Goal: Feedback & Contribution: Contribute content

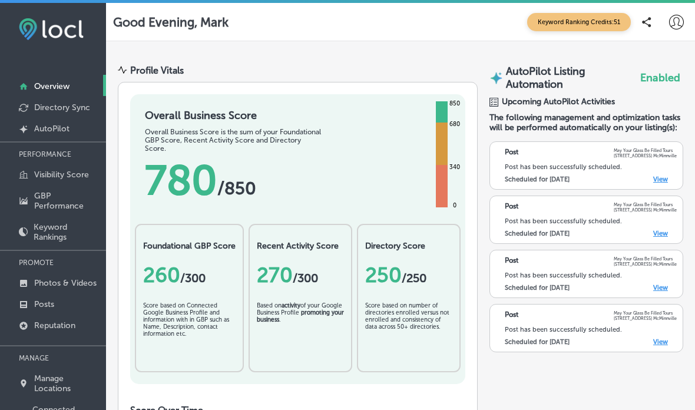
click at [672, 17] on icon at bounding box center [676, 22] width 15 height 15
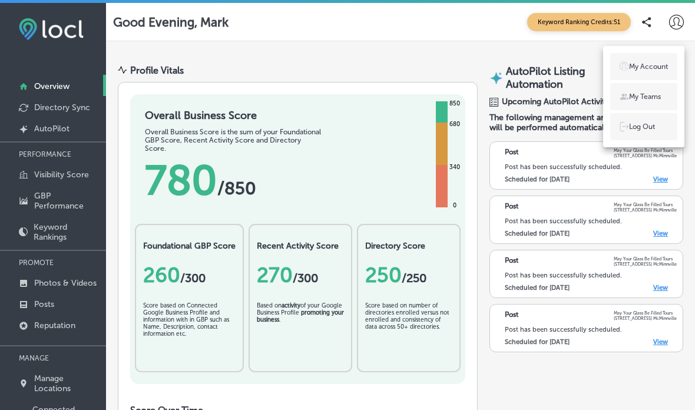
click at [652, 63] on p "My Account" at bounding box center [648, 66] width 39 height 11
select select "US"
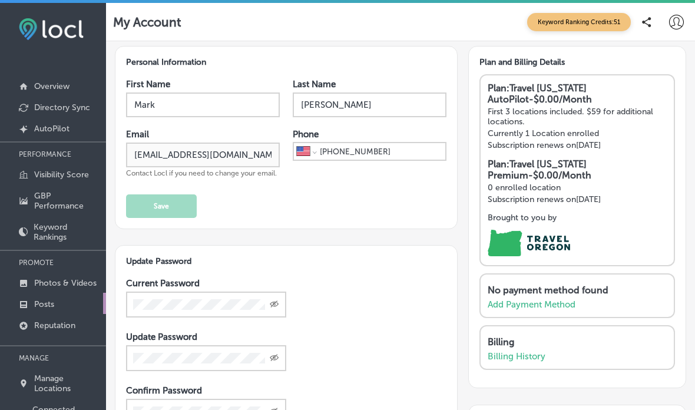
click at [52, 309] on p "Posts" at bounding box center [44, 304] width 20 height 10
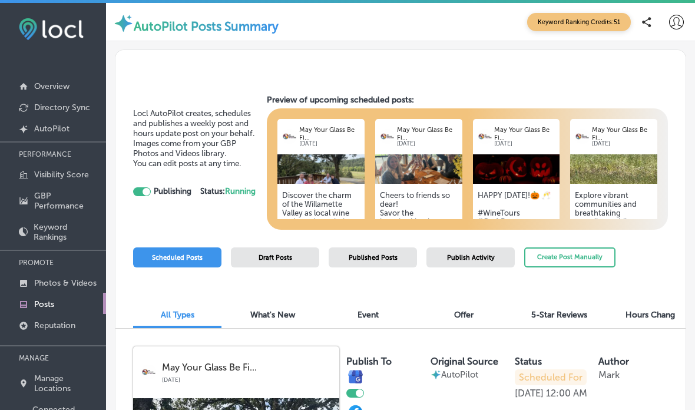
checkbox input "true"
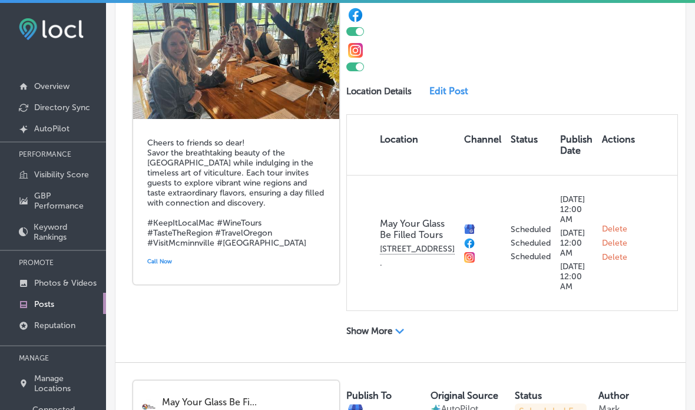
scroll to position [829, 0]
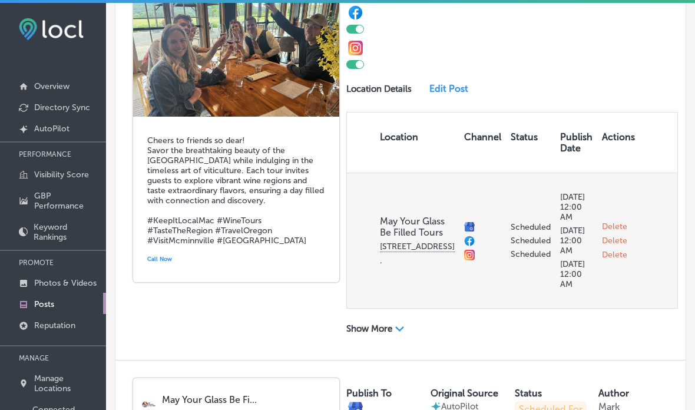
click at [393, 266] on p "440 NW 8th St ." at bounding box center [417, 253] width 75 height 24
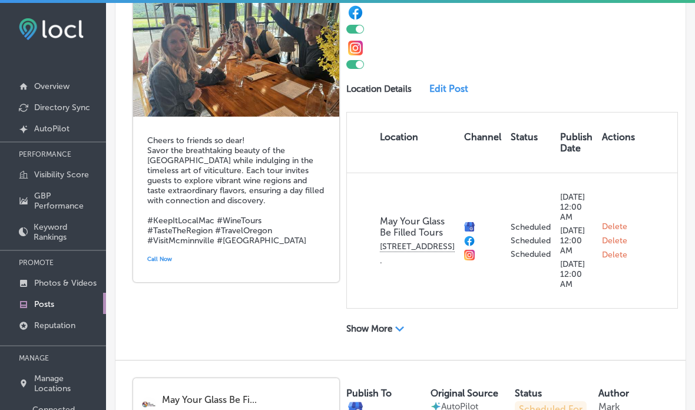
click at [400, 334] on div "Path Created with Sketch." at bounding box center [399, 329] width 9 height 9
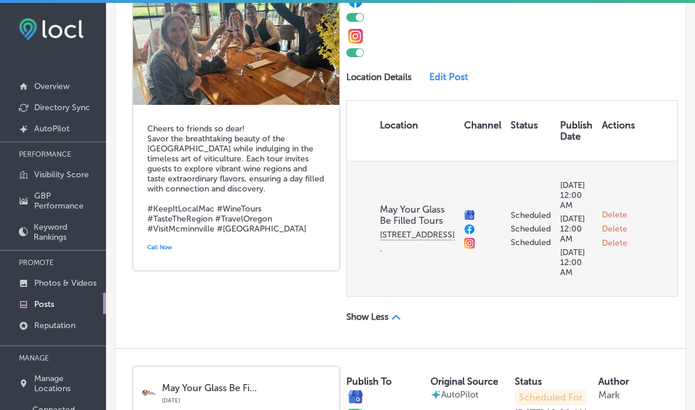
scroll to position [845, 0]
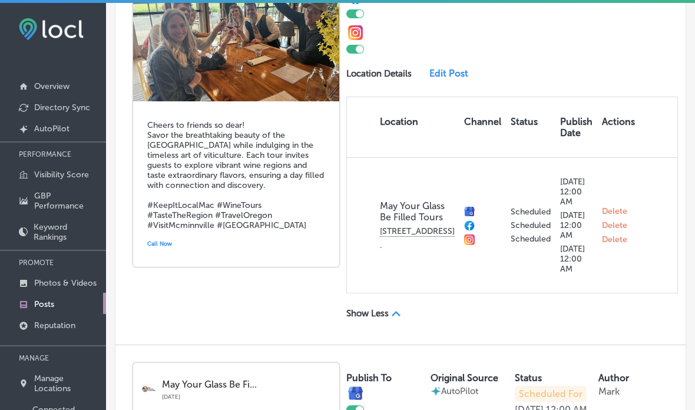
click at [443, 79] on link "Edit Post" at bounding box center [452, 73] width 46 height 11
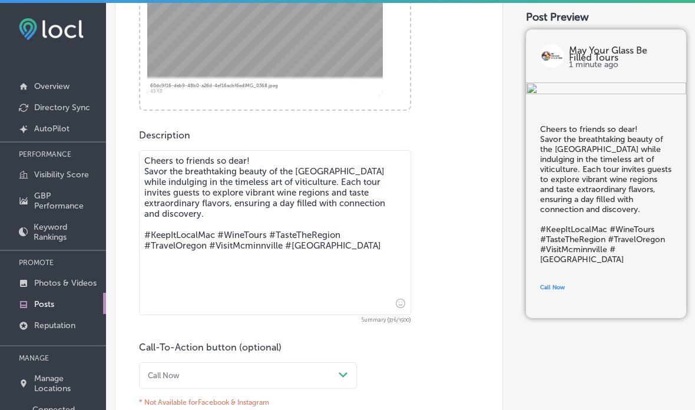
scroll to position [512, 0]
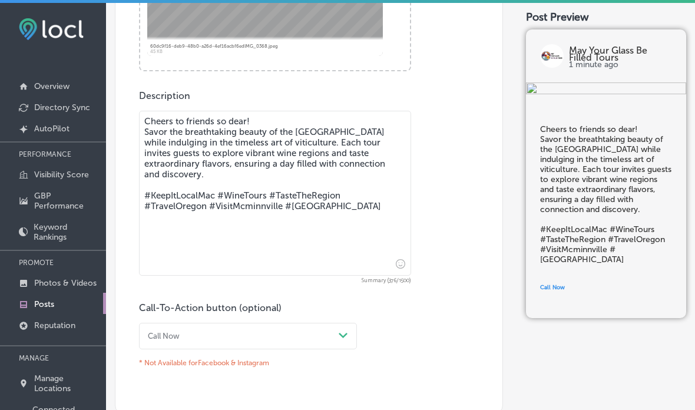
click at [352, 209] on textarea "Cheers to friends so dear! Savor the breathtaking beauty of the Willamette Vall…" at bounding box center [275, 193] width 272 height 165
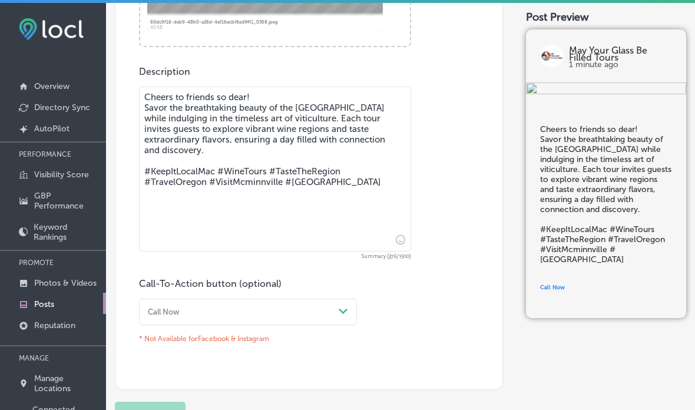
scroll to position [535, 0]
type textarea "Cheers to friends so dear! Savor the breathtaking beauty of the Willamette Vall…"
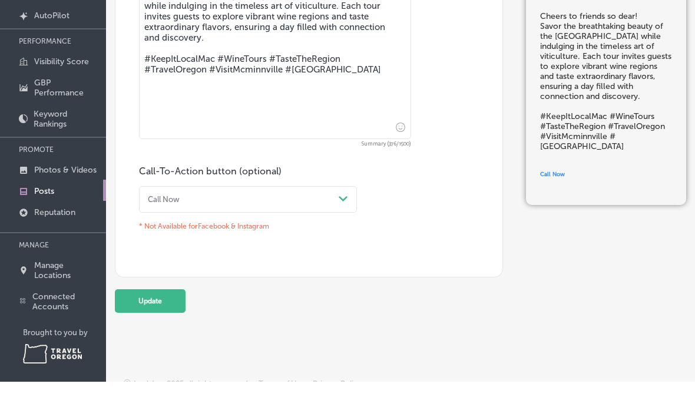
scroll to position [104, 0]
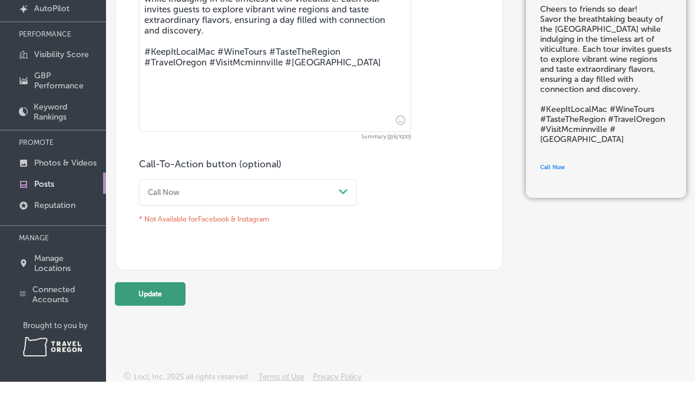
click at [154, 310] on button "Update" at bounding box center [150, 322] width 71 height 24
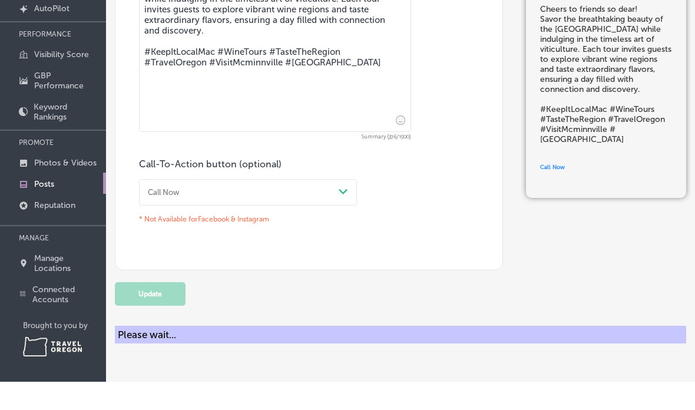
scroll to position [57, 0]
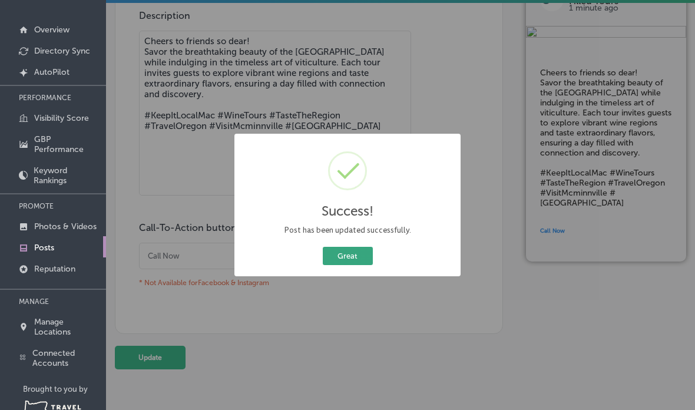
click at [351, 265] on button "Great" at bounding box center [348, 256] width 50 height 18
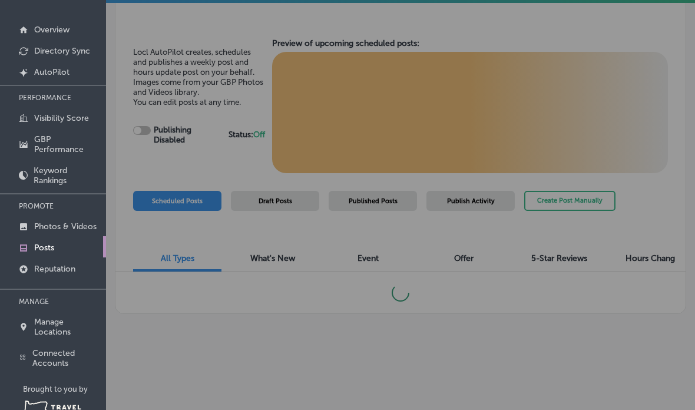
scroll to position [104, 0]
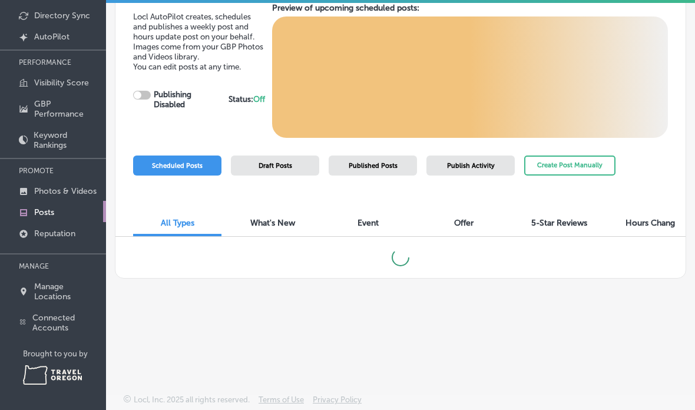
checkbox input "true"
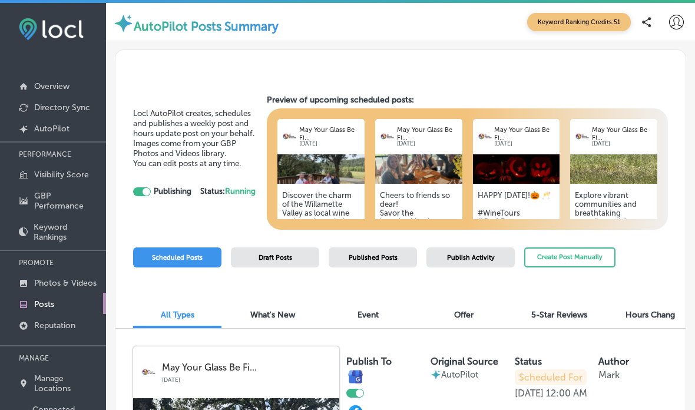
scroll to position [5, 0]
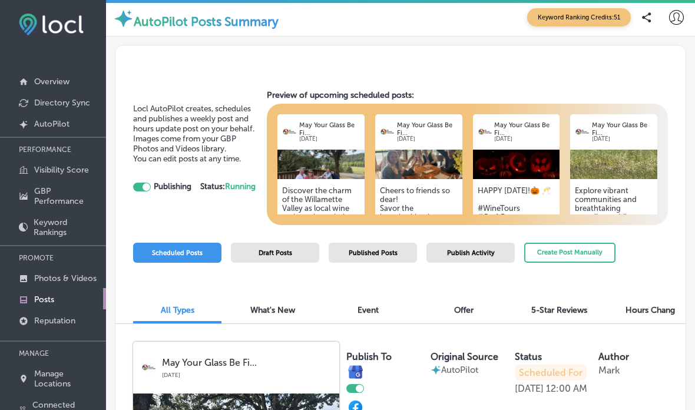
click at [679, 16] on icon at bounding box center [676, 17] width 15 height 15
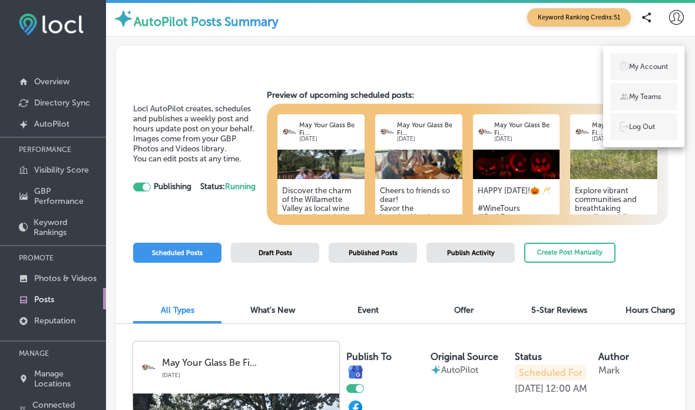
click at [646, 127] on p "Log Out" at bounding box center [642, 126] width 26 height 11
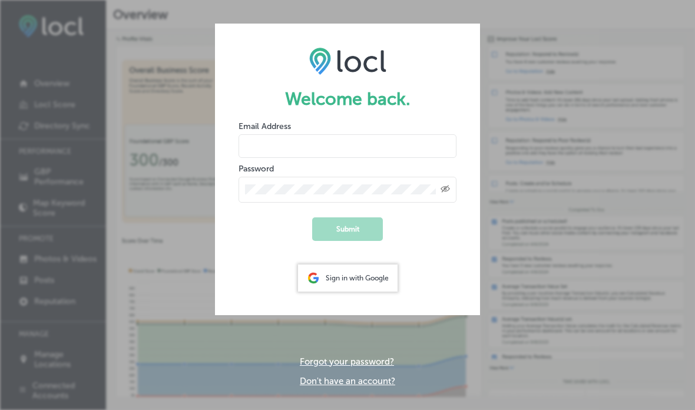
click at [321, 144] on input "email" at bounding box center [347, 146] width 218 height 24
click at [381, 141] on input "email" at bounding box center [347, 146] width 218 height 24
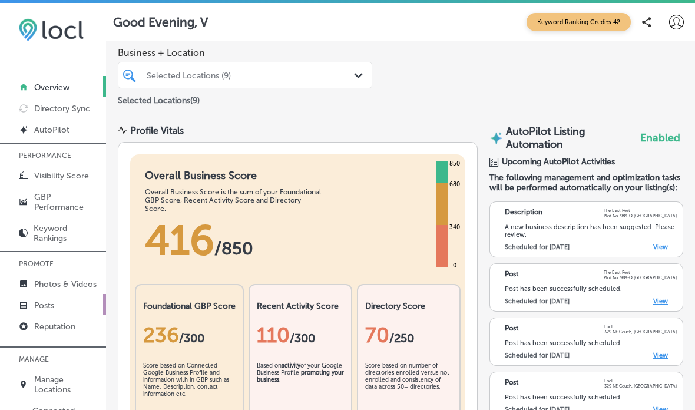
click at [37, 310] on p "Posts" at bounding box center [44, 305] width 20 height 10
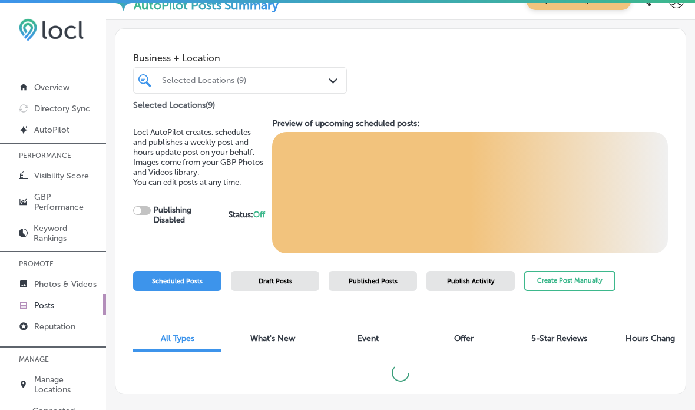
scroll to position [21, 0]
checkbox input "true"
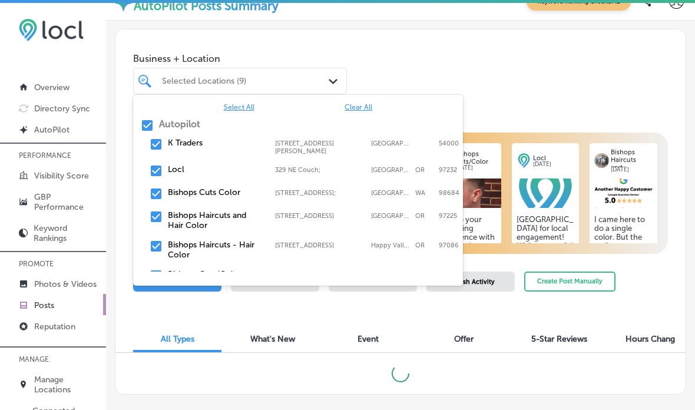
click at [359, 107] on span "Clear All" at bounding box center [358, 107] width 28 height 8
click at [180, 168] on label "Locl" at bounding box center [215, 169] width 95 height 10
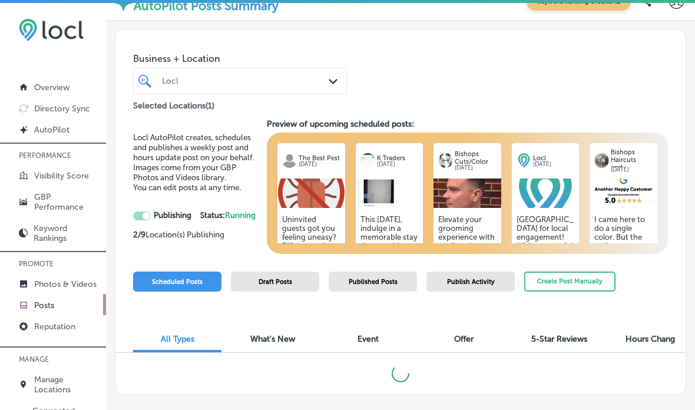
click at [462, 61] on div "Business + Location Locl Path Created with Sketch. Selected Locations ( 1 )" at bounding box center [400, 71] width 570 height 84
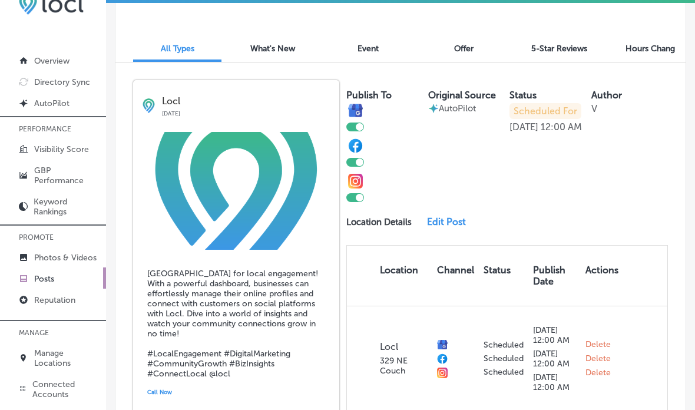
scroll to position [285, 0]
click at [453, 215] on link "Edit Post" at bounding box center [450, 220] width 46 height 11
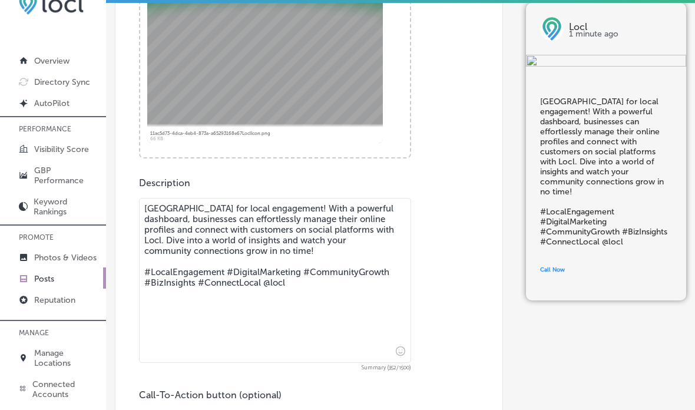
scroll to position [469, 0]
click at [327, 280] on textarea "[GEOGRAPHIC_DATA] for local engagement! With a powerful dashboard, businesses c…" at bounding box center [275, 279] width 272 height 165
click at [344, 268] on textarea "[GEOGRAPHIC_DATA] for local engagement! With a powerful dashboard, businesses c…" at bounding box center [275, 279] width 272 height 165
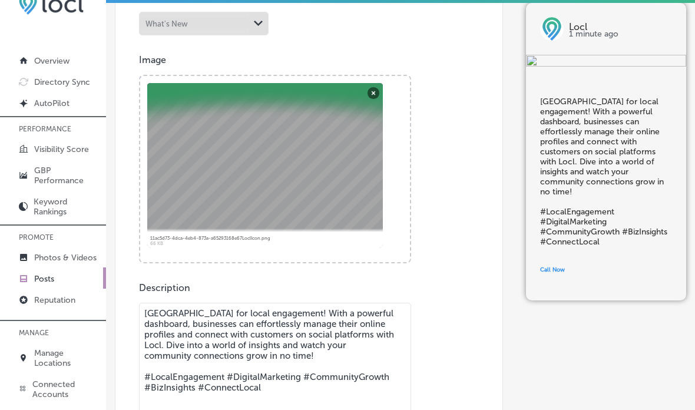
scroll to position [364, 0]
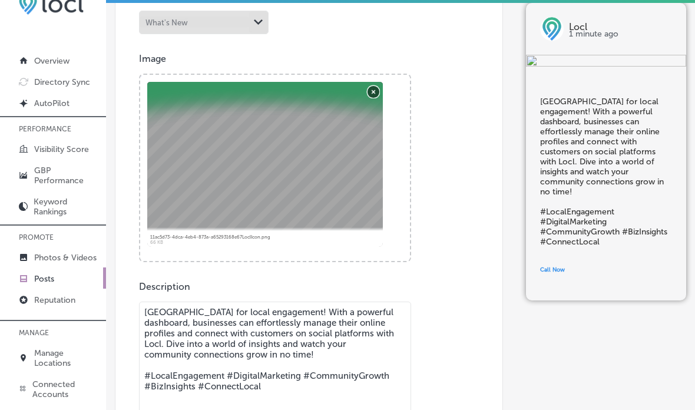
type textarea "[GEOGRAPHIC_DATA] for local engagement! With a powerful dashboard, businesses c…"
click at [371, 85] on button "Remove" at bounding box center [373, 91] width 12 height 12
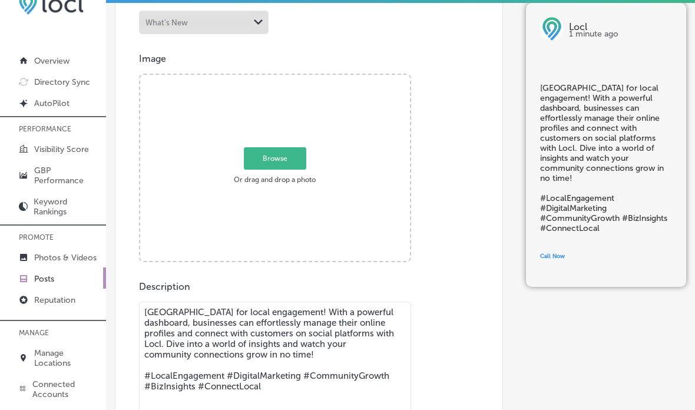
click at [279, 147] on span "Browse" at bounding box center [275, 158] width 62 height 22
click at [279, 78] on input "Browse Or drag and drop a photo" at bounding box center [275, 77] width 270 height 4
click at [290, 147] on span "Browse" at bounding box center [275, 158] width 62 height 22
click at [290, 78] on input "Browse Or drag and drop a photo" at bounding box center [275, 77] width 270 height 4
type input "C:\fakepath\IMG_0428.jpeg"
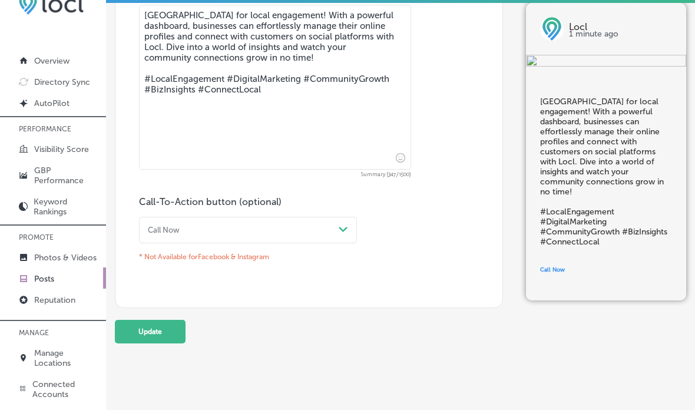
scroll to position [660, 0]
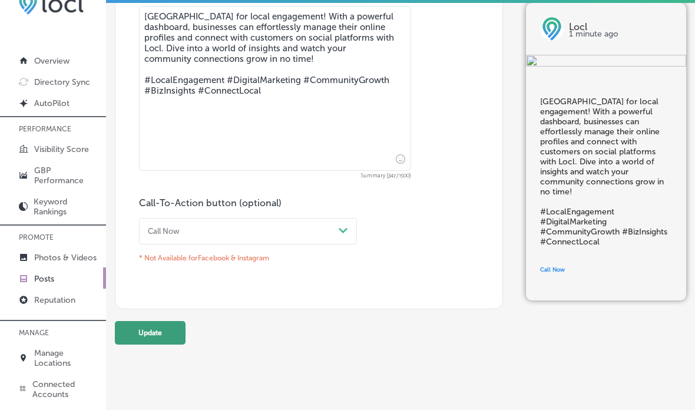
click at [157, 321] on button "Update" at bounding box center [150, 333] width 71 height 24
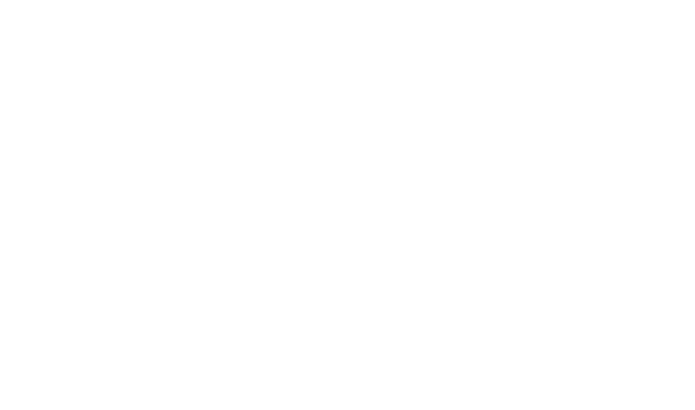
scroll to position [0, 0]
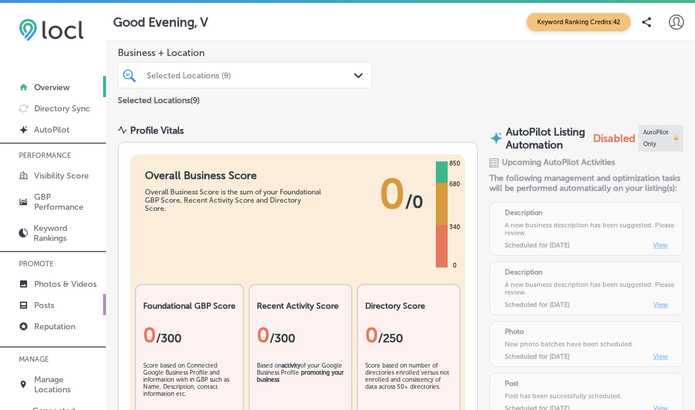
click at [45, 310] on p "Posts" at bounding box center [44, 305] width 20 height 10
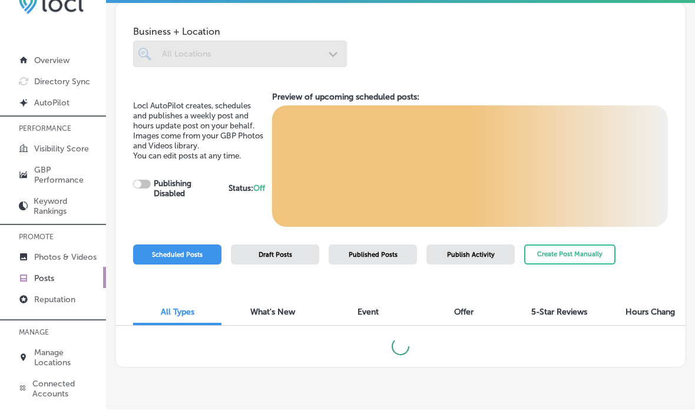
scroll to position [50, 0]
click at [320, 41] on div at bounding box center [240, 54] width 214 height 26
click at [340, 41] on div at bounding box center [240, 54] width 214 height 26
click at [339, 41] on div at bounding box center [240, 54] width 214 height 26
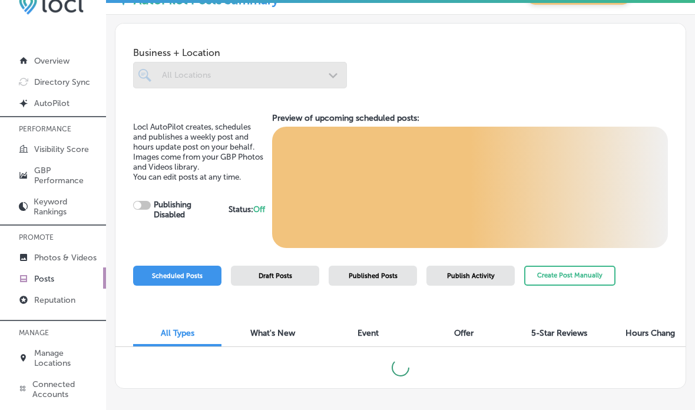
scroll to position [0, 0]
click at [336, 62] on div at bounding box center [240, 75] width 214 height 26
click at [323, 62] on div at bounding box center [240, 75] width 214 height 26
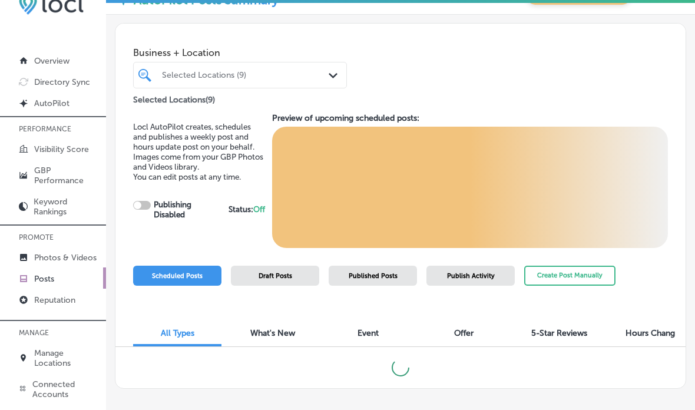
checkbox input "true"
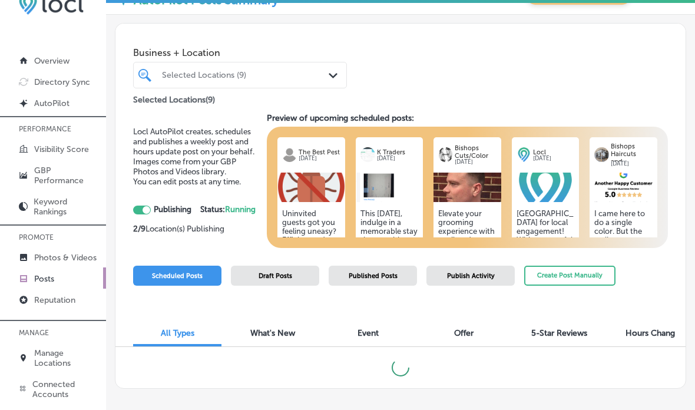
click at [320, 90] on div "Selected Locations ( 9 )" at bounding box center [240, 97] width 214 height 15
click at [348, 44] on div "Business + Location Selected Locations (9) Path Created with Sketch. Selected L…" at bounding box center [400, 66] width 570 height 84
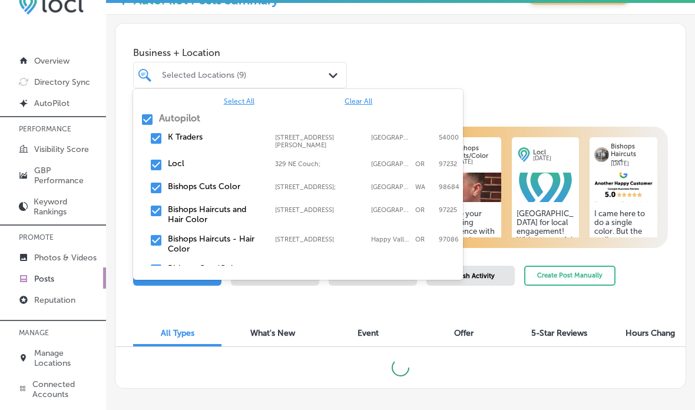
click at [371, 97] on span "Clear All" at bounding box center [358, 101] width 28 height 8
click at [180, 158] on label "Locl" at bounding box center [215, 163] width 95 height 10
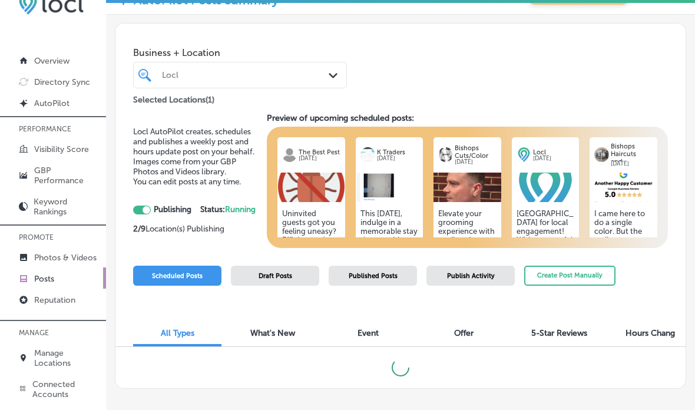
click at [415, 34] on div "Business + Location Locl Path Created with Sketch. Selected Locations ( 1 )" at bounding box center [400, 66] width 570 height 84
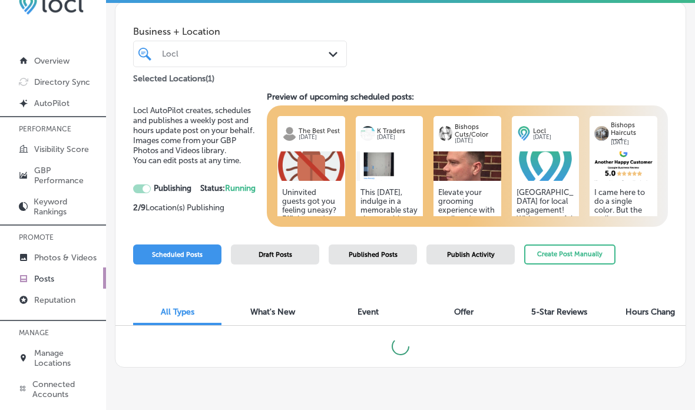
scroll to position [21, 0]
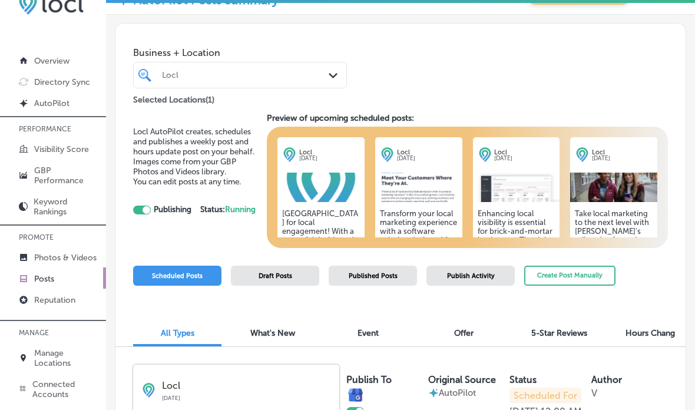
click at [587, 224] on h5 "Take local marketing to the next level with [PERSON_NAME]'s tailored software! …" at bounding box center [614, 275] width 78 height 132
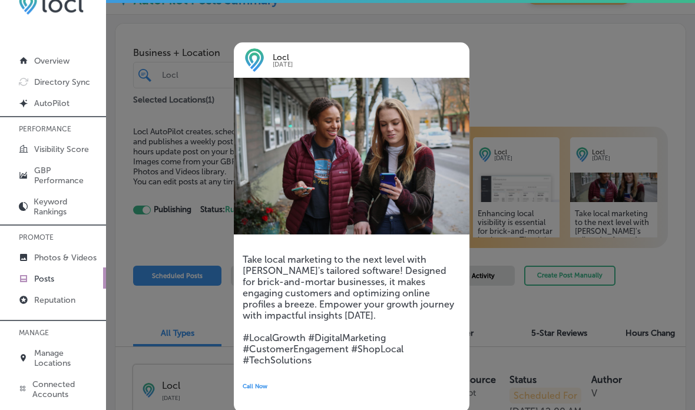
scroll to position [0, 0]
click at [522, 58] on div at bounding box center [347, 205] width 695 height 410
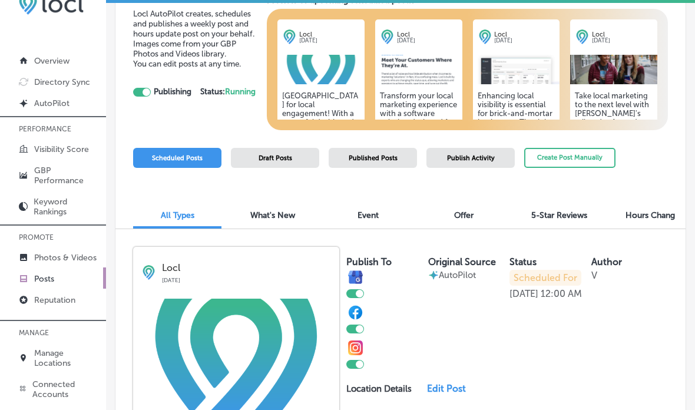
scroll to position [120, 0]
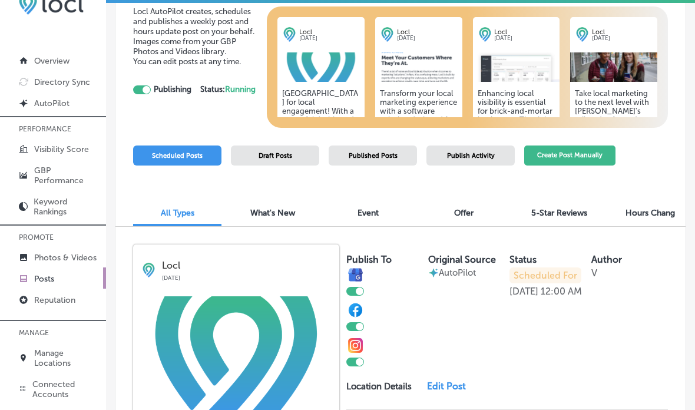
click at [583, 145] on button "Create Post Manually" at bounding box center [569, 155] width 91 height 21
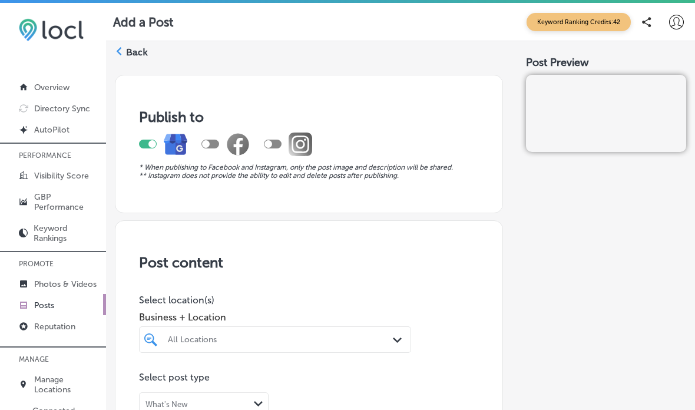
click at [145, 52] on label "Back" at bounding box center [137, 52] width 22 height 13
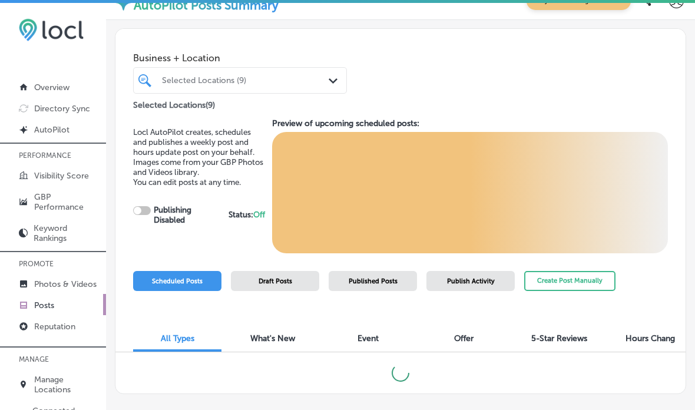
scroll to position [21, 0]
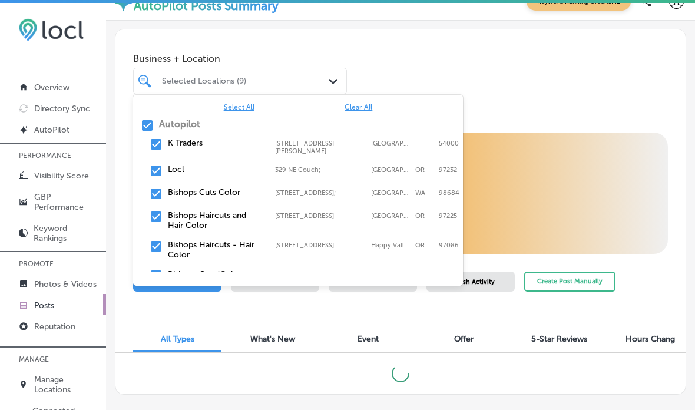
checkbox input "true"
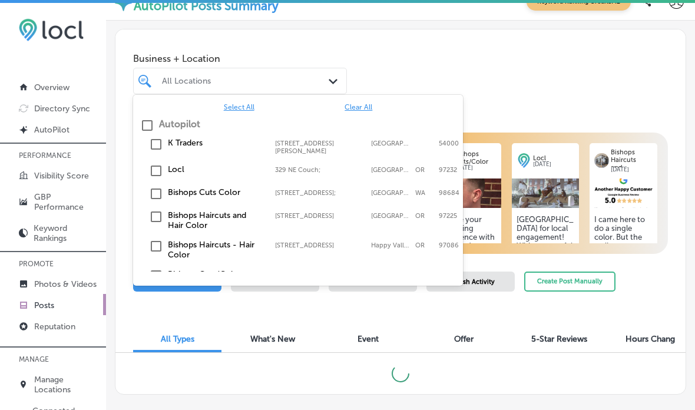
click at [174, 173] on label "Locl" at bounding box center [215, 169] width 95 height 10
click at [404, 53] on div "Business + Location option [GEOGRAPHIC_DATA]; , selected. option focused, 1 of …" at bounding box center [400, 71] width 570 height 84
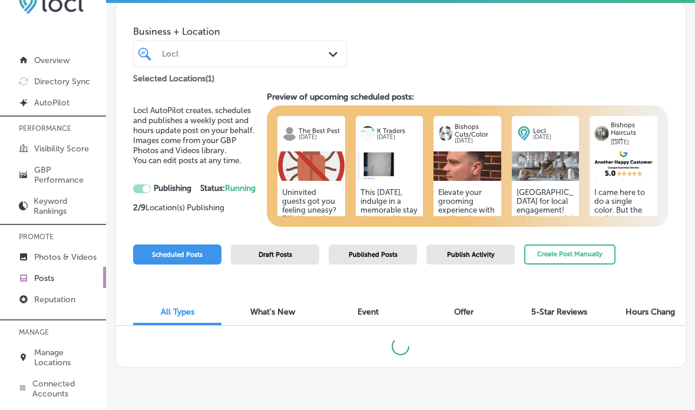
scroll to position [50, 0]
click at [622, 44] on div "Business + Location Locl Path Created with Sketch. Selected Locations ( 1 )" at bounding box center [400, 45] width 570 height 84
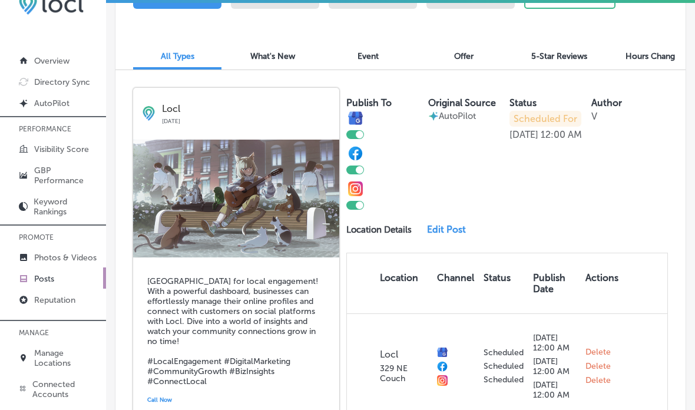
scroll to position [276, 0]
click at [443, 224] on link "Edit Post" at bounding box center [450, 229] width 46 height 11
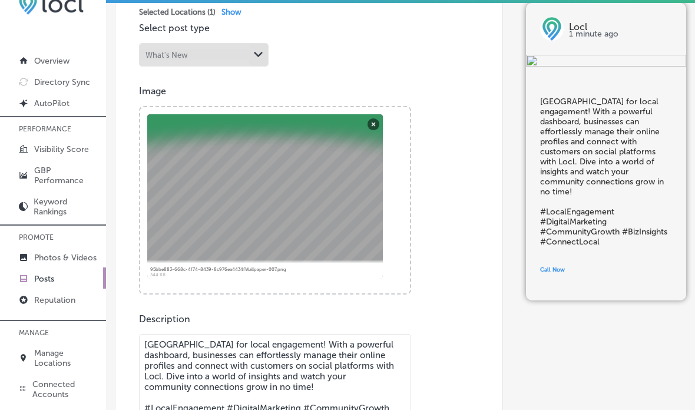
scroll to position [333, 0]
click at [369, 117] on button "Remove" at bounding box center [373, 123] width 12 height 12
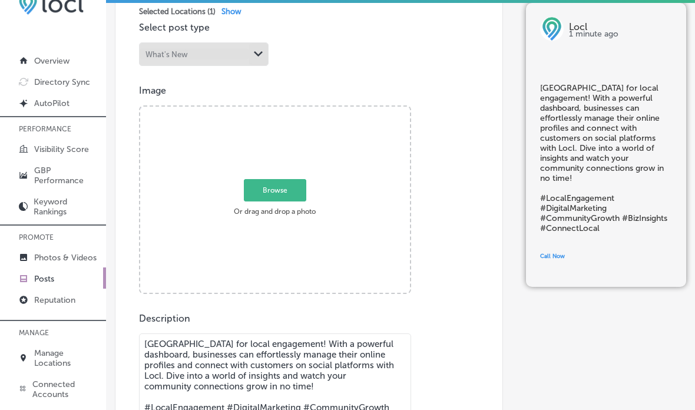
click at [285, 179] on span "Browse" at bounding box center [275, 189] width 62 height 22
click at [285, 110] on input "Browse Or drag and drop a photo" at bounding box center [275, 109] width 270 height 4
type input "C:\fakepath\IMG_0062.webp"
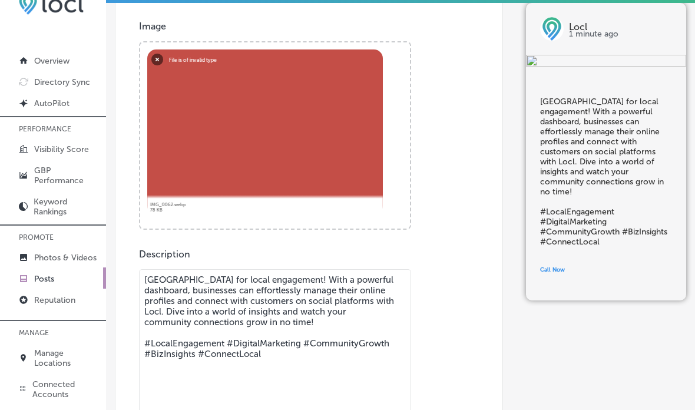
scroll to position [323, 0]
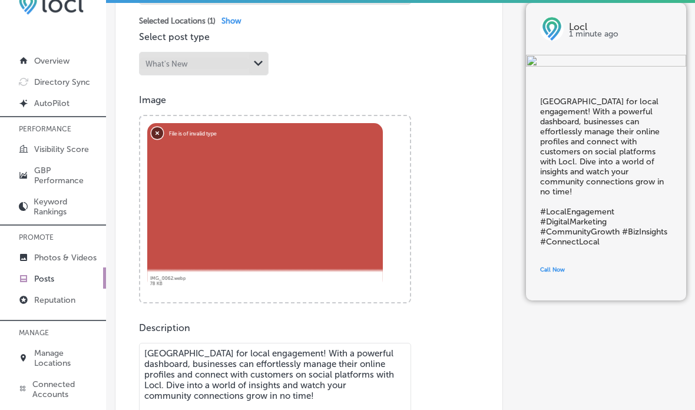
click at [154, 127] on button "Remove" at bounding box center [157, 133] width 12 height 12
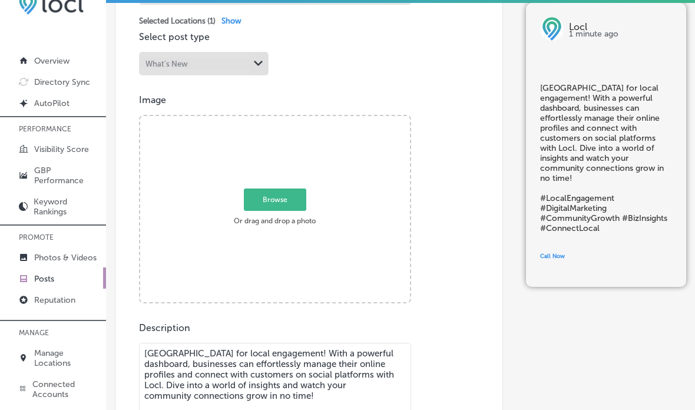
click at [297, 188] on span "Browse" at bounding box center [275, 199] width 62 height 22
click at [297, 120] on input "Browse Or drag and drop a photo" at bounding box center [275, 118] width 270 height 4
type input "C:\fakepath\IMG_0062.webp"
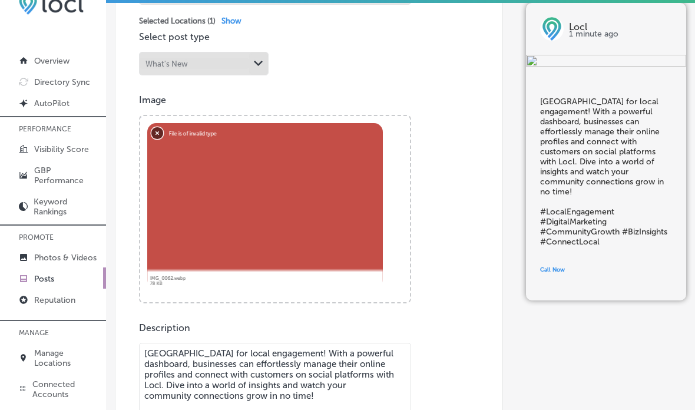
click at [163, 127] on button "Remove" at bounding box center [157, 133] width 12 height 12
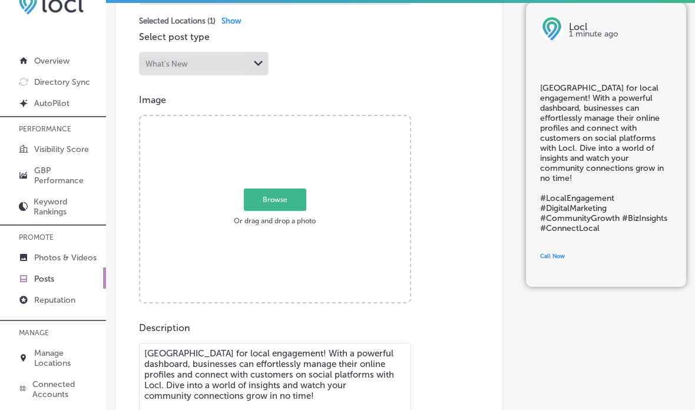
click at [274, 188] on span "Browse" at bounding box center [275, 199] width 62 height 22
click at [274, 120] on input "Browse Or drag and drop a photo" at bounding box center [275, 118] width 270 height 4
type input "C:\fakepath\Locl Icon.png"
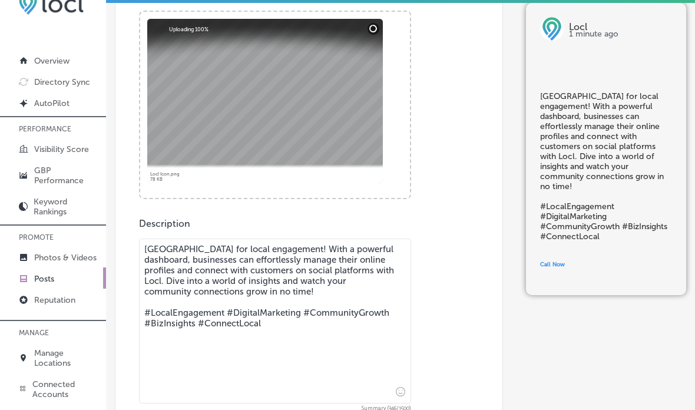
scroll to position [460, 0]
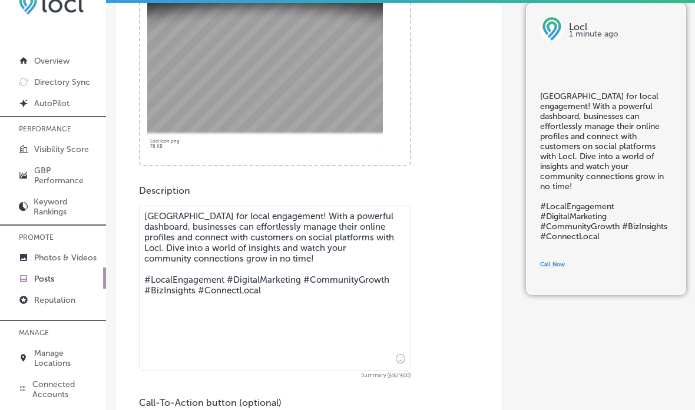
click at [317, 284] on textarea "[GEOGRAPHIC_DATA] for local engagement! With a powerful dashboard, businesses c…" at bounding box center [275, 287] width 272 height 165
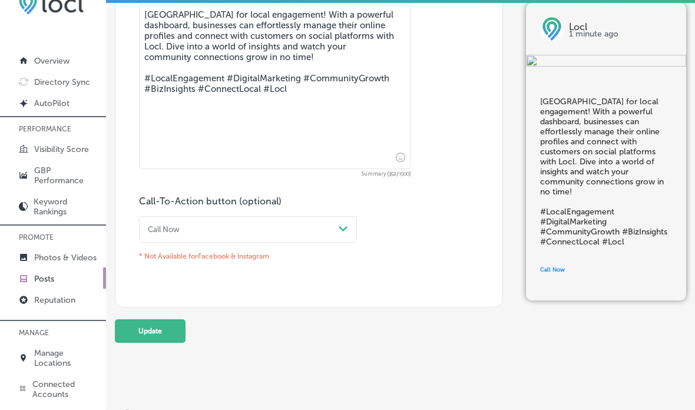
scroll to position [660, 0]
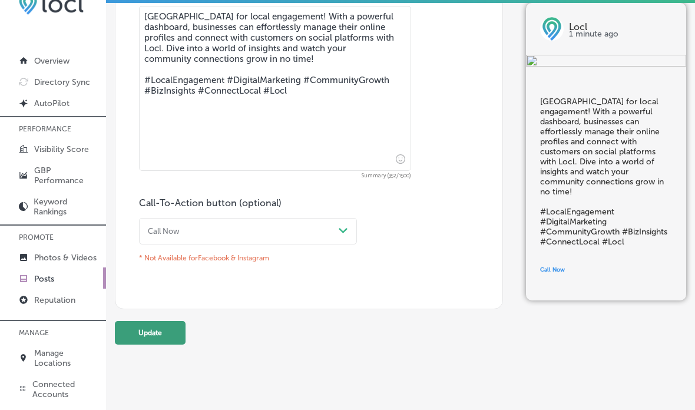
type textarea "[GEOGRAPHIC_DATA] for local engagement! With a powerful dashboard, businesses c…"
click at [163, 321] on button "Update" at bounding box center [150, 333] width 71 height 24
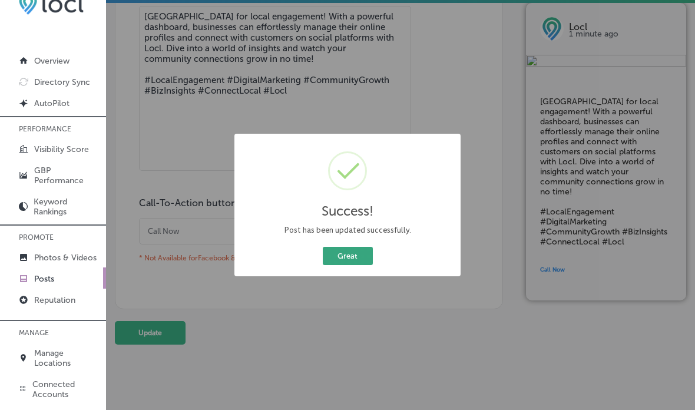
click at [347, 248] on button "Great" at bounding box center [348, 256] width 50 height 18
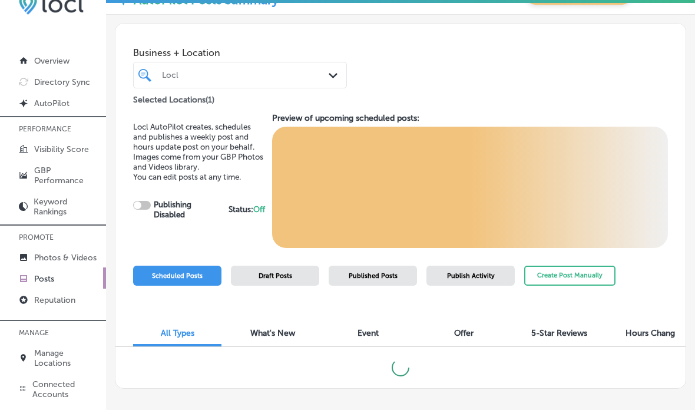
checkbox input "true"
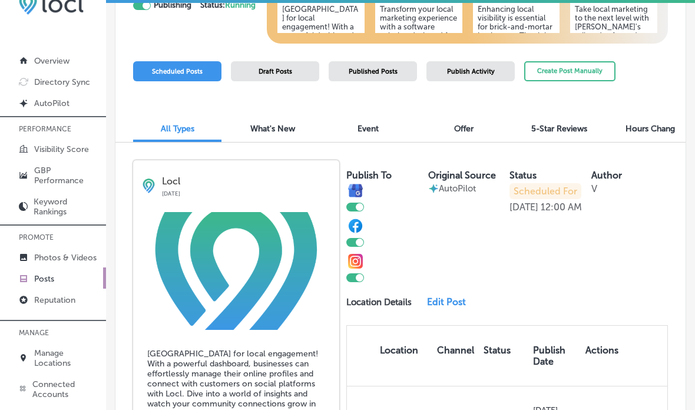
scroll to position [203, 0]
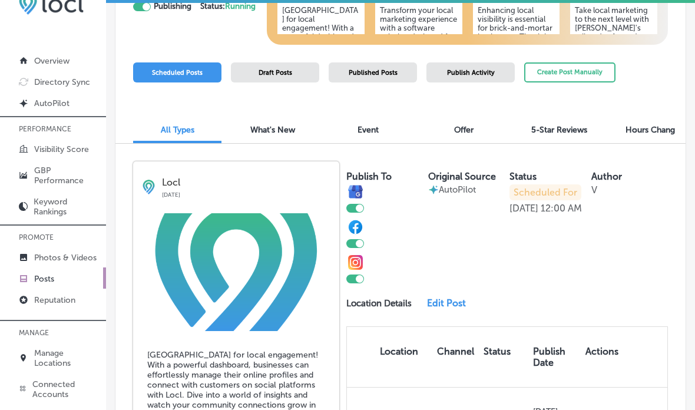
click at [356, 274] on div at bounding box center [355, 278] width 18 height 9
checkbox input "false"
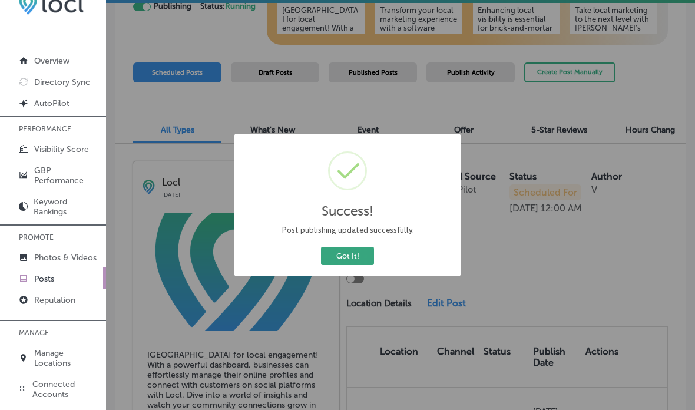
click at [341, 251] on button "Got It!" at bounding box center [347, 256] width 53 height 18
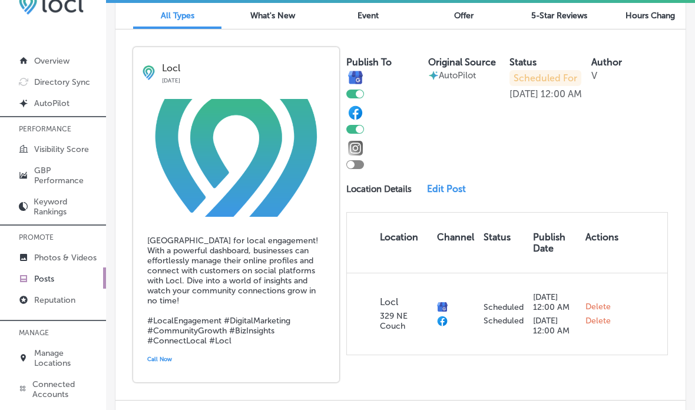
scroll to position [318, 0]
click at [449, 183] on link "Edit Post" at bounding box center [450, 188] width 46 height 11
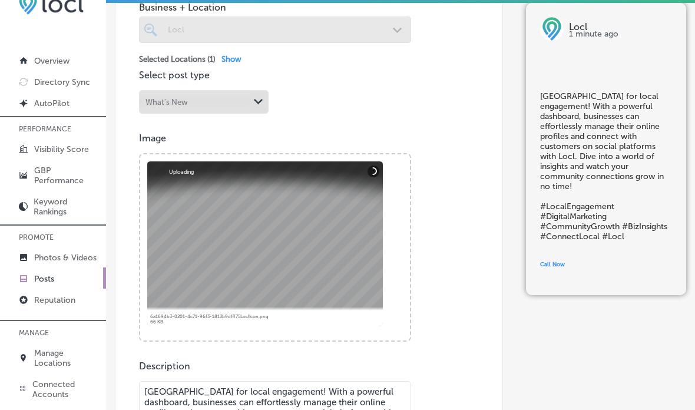
scroll to position [286, 0]
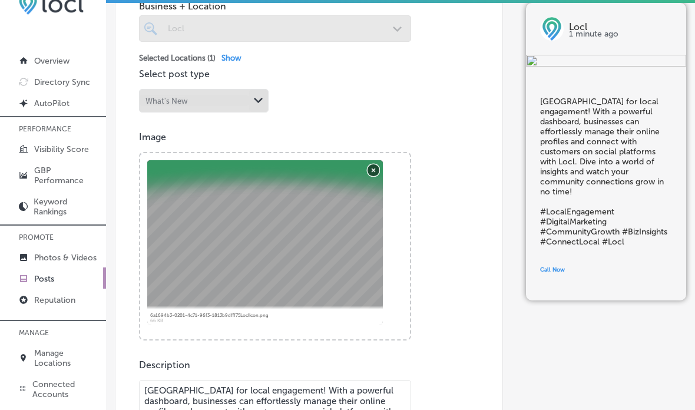
click at [373, 164] on button "Remove" at bounding box center [373, 170] width 12 height 12
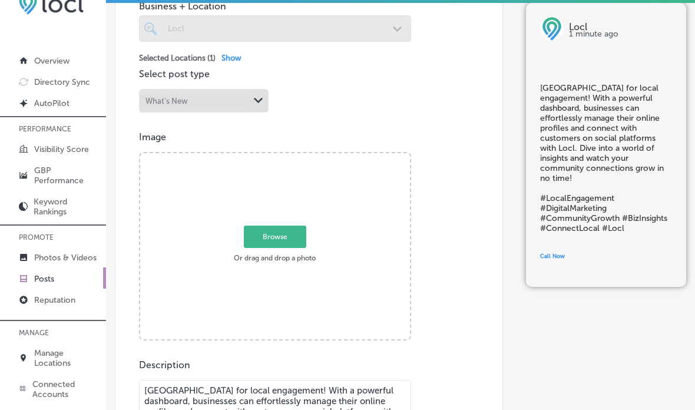
click at [283, 225] on span "Browse" at bounding box center [275, 236] width 62 height 22
click at [283, 157] on input "Browse Or drag and drop a photo" at bounding box center [275, 155] width 270 height 4
type input "C:\fakepath\IMG_0428.jpeg"
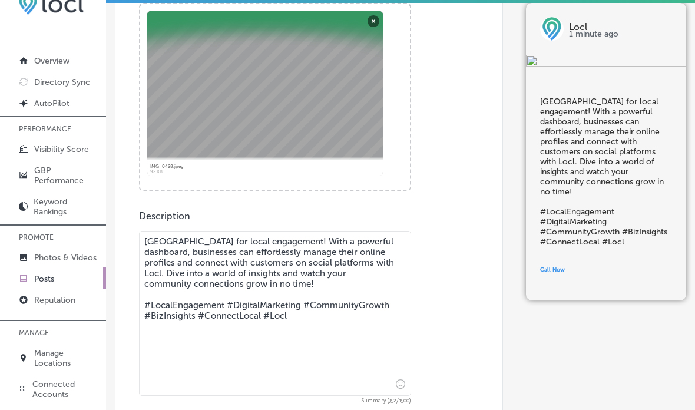
scroll to position [436, 0]
click at [304, 306] on textarea "[GEOGRAPHIC_DATA] for local engagement! With a powerful dashboard, businesses c…" at bounding box center [275, 312] width 272 height 165
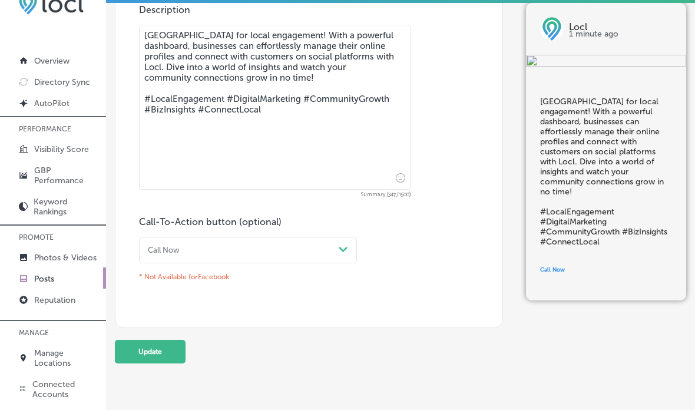
scroll to position [648, 0]
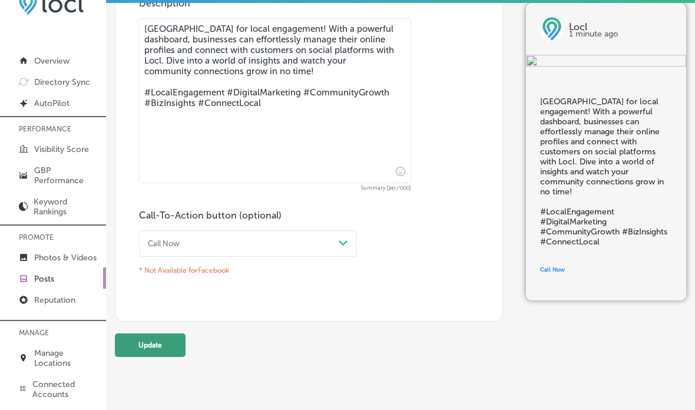
type textarea "[GEOGRAPHIC_DATA] for local engagement! With a powerful dashboard, businesses c…"
click at [155, 333] on button "Update" at bounding box center [150, 345] width 71 height 24
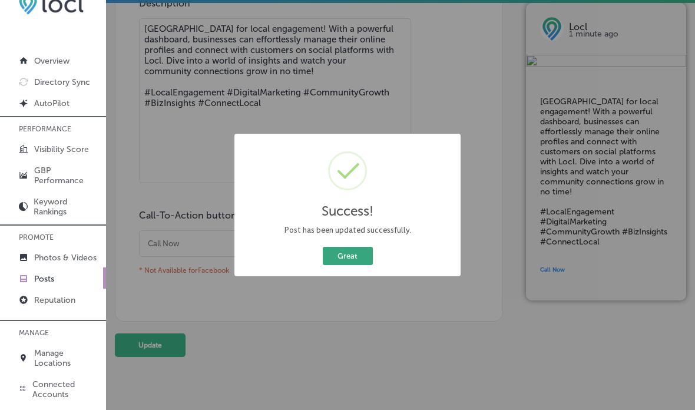
click at [356, 248] on button "Great" at bounding box center [348, 256] width 50 height 18
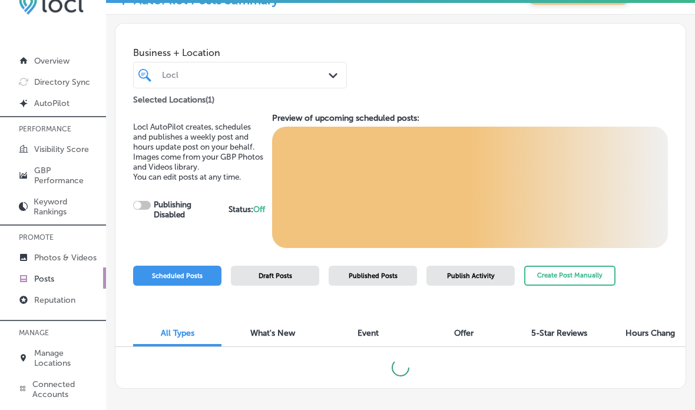
click at [589, 241] on div "Business + Location Locl Path Created with Sketch. Selected Locations ( 1 ) Loc…" at bounding box center [400, 206] width 571 height 366
click at [583, 266] on button "Create Post Manually" at bounding box center [569, 276] width 91 height 21
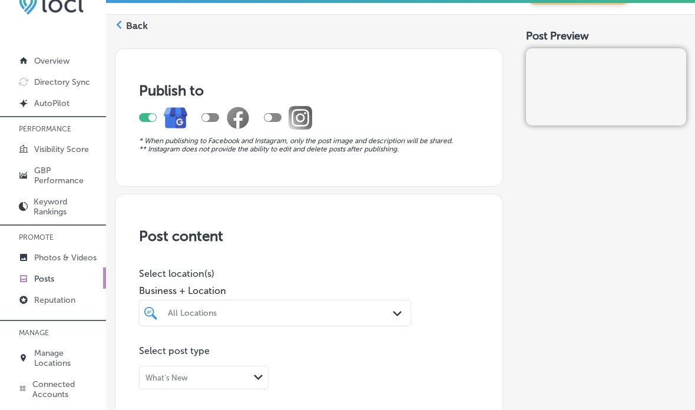
click at [280, 113] on div at bounding box center [273, 117] width 18 height 9
checkbox input "true"
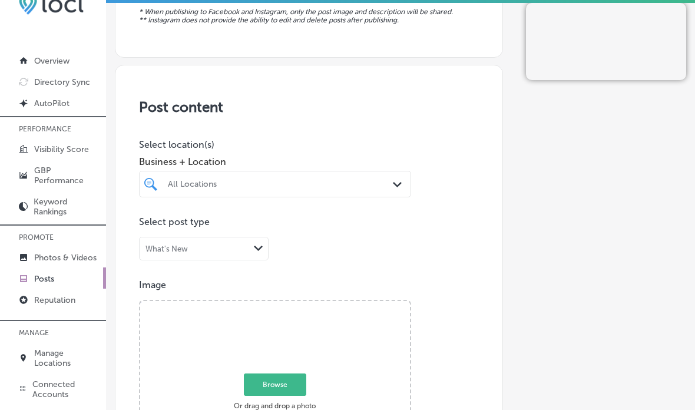
scroll to position [128, 0]
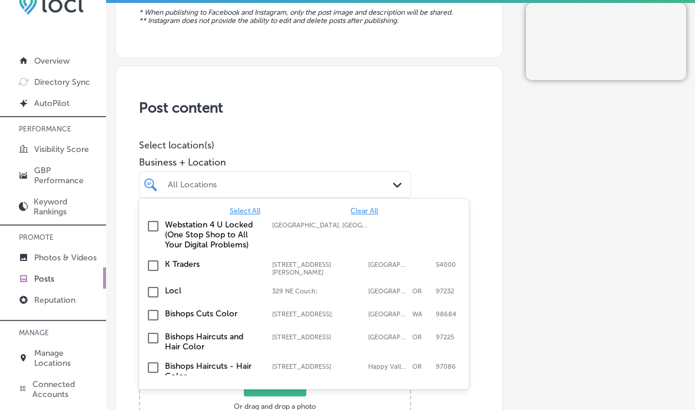
click at [171, 286] on label "Locl" at bounding box center [212, 291] width 95 height 10
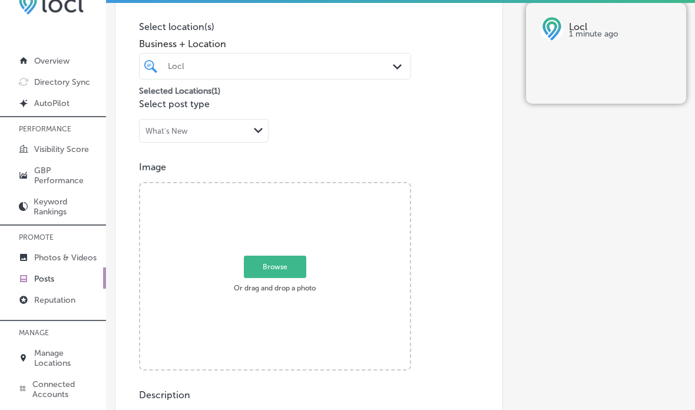
scroll to position [298, 0]
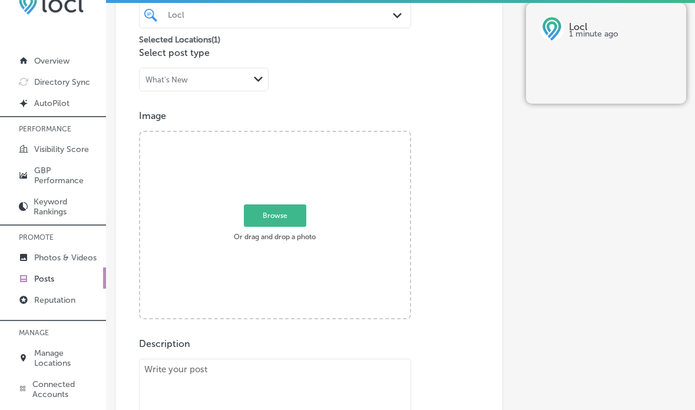
click at [282, 204] on span "Browse" at bounding box center [275, 215] width 62 height 22
click at [282, 135] on input "Browse Or drag and drop a photo" at bounding box center [275, 134] width 270 height 4
type input "C:\fakepath\IMG_0427.jpeg"
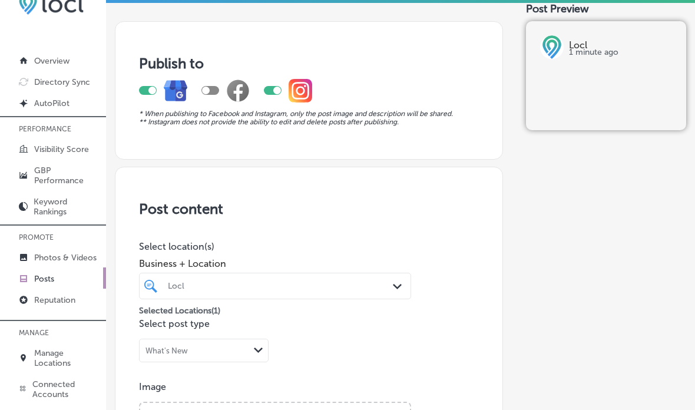
scroll to position [0, 0]
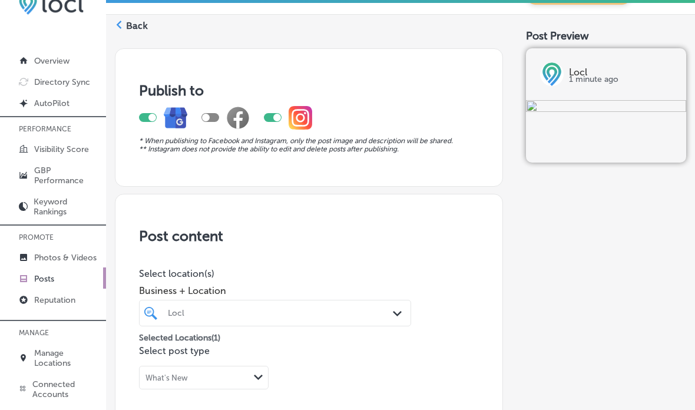
checkbox input "false"
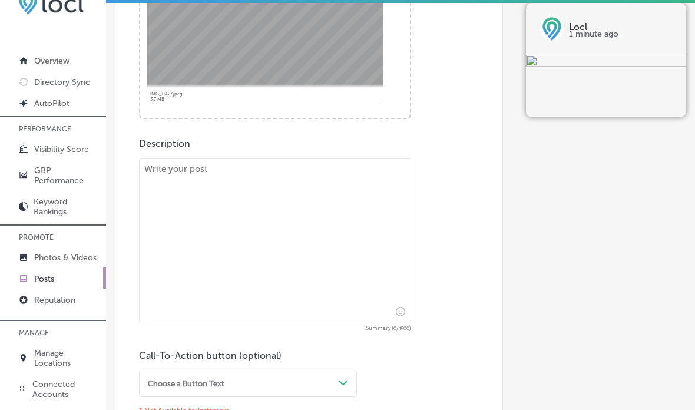
scroll to position [498, 0]
click at [287, 190] on textarea at bounding box center [275, 240] width 272 height 165
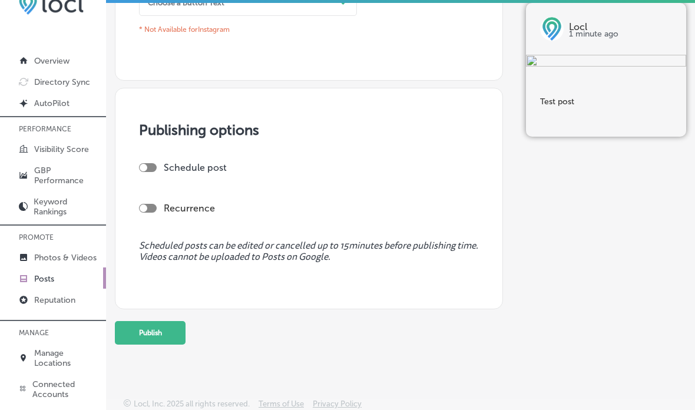
scroll to position [878, 0]
click at [148, 164] on div at bounding box center [148, 168] width 18 height 9
type textarea "Test post"
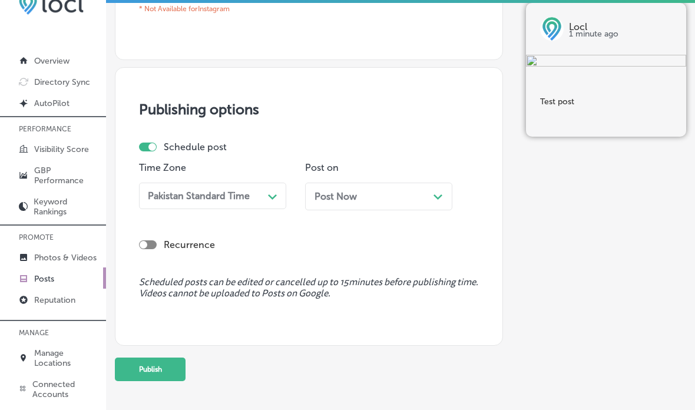
checkbox input "false"
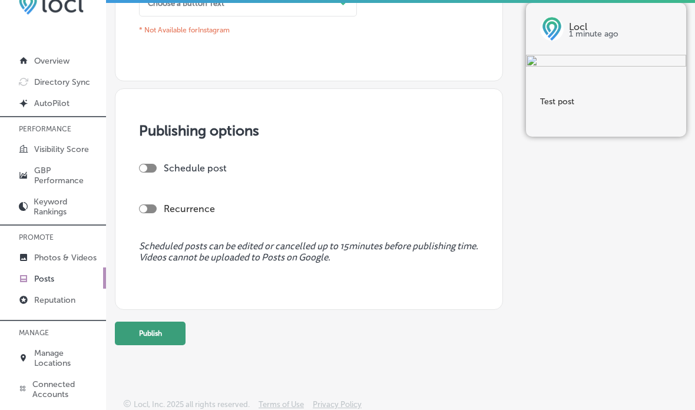
click at [158, 331] on button "Publish" at bounding box center [150, 333] width 71 height 24
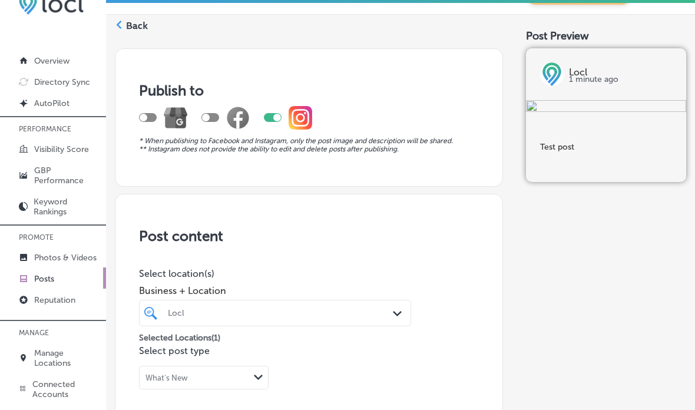
scroll to position [0, 0]
click at [150, 113] on div at bounding box center [148, 117] width 18 height 9
checkbox input "true"
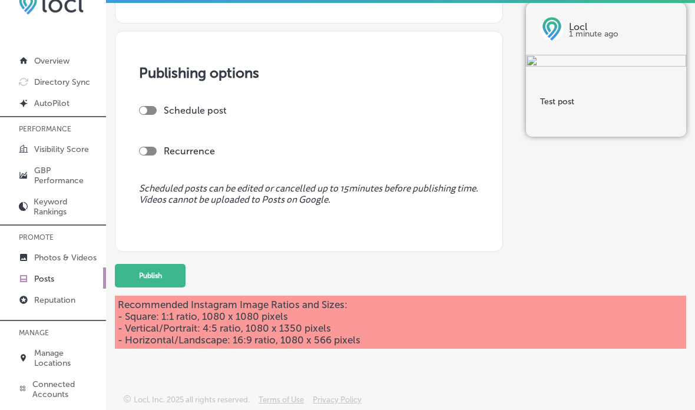
scroll to position [936, 0]
click at [151, 106] on div at bounding box center [148, 110] width 18 height 9
checkbox input "true"
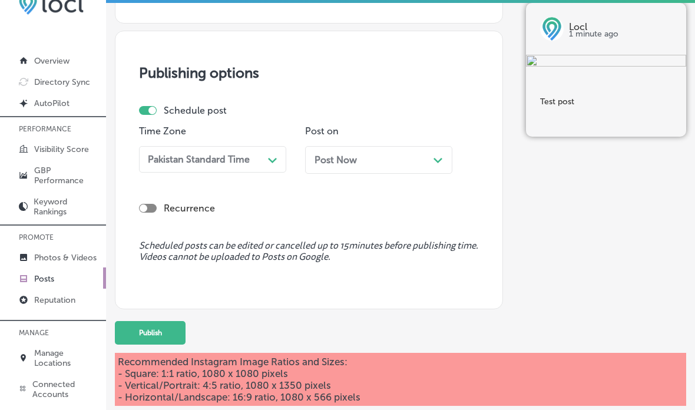
click at [436, 158] on icon "Path Created with Sketch." at bounding box center [437, 160] width 9 height 5
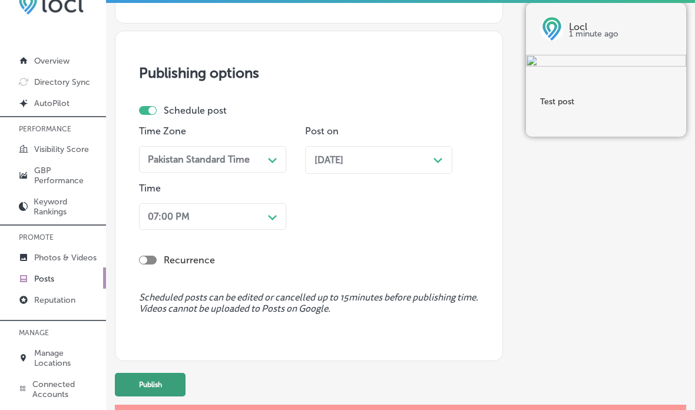
click at [152, 379] on button "Publish" at bounding box center [150, 385] width 71 height 24
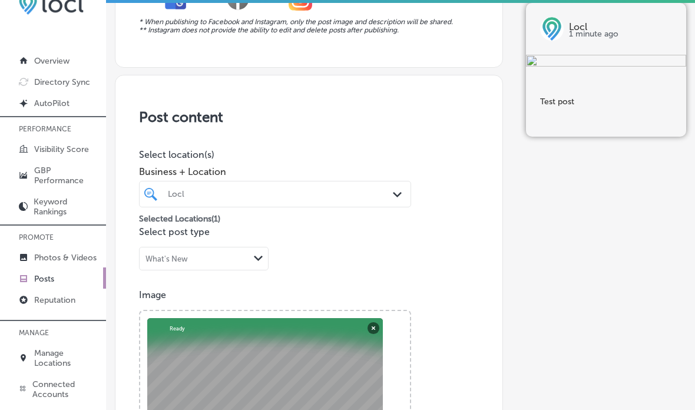
scroll to position [120, 0]
click at [372, 321] on button "Remove" at bounding box center [373, 327] width 12 height 12
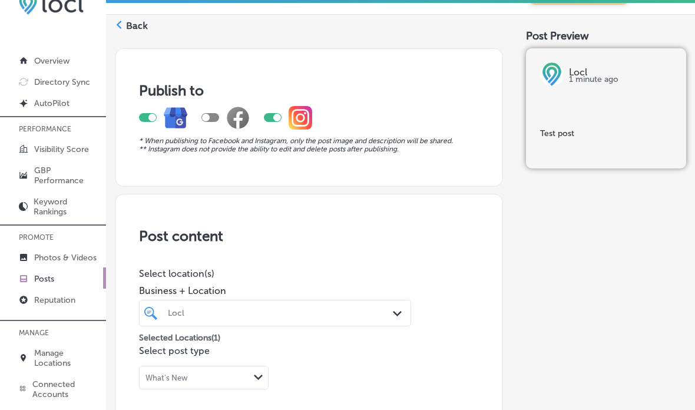
scroll to position [-1, 0]
click at [146, 113] on div at bounding box center [148, 117] width 18 height 9
checkbox input "false"
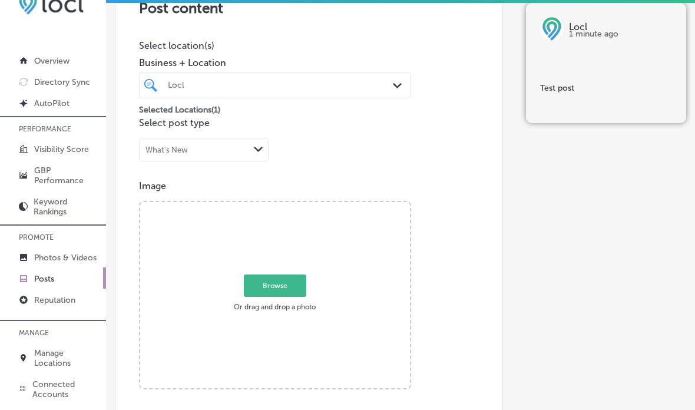
scroll to position [228, 0]
click at [280, 274] on span "Browse" at bounding box center [275, 285] width 62 height 22
click at [280, 205] on input "Browse Or drag and drop a photo" at bounding box center [275, 203] width 270 height 4
type input "C:\fakepath\Locl Icon.png"
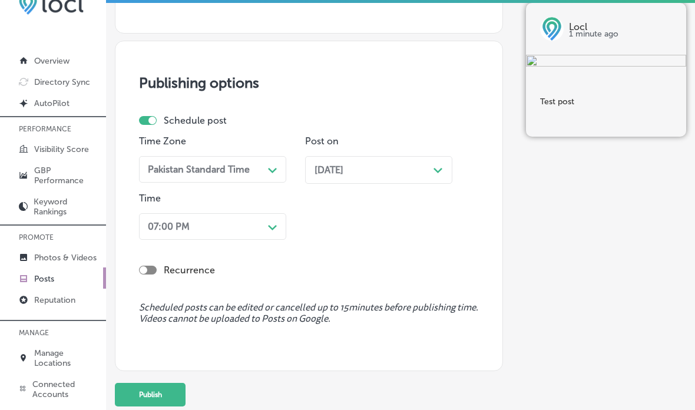
scroll to position [929, 0]
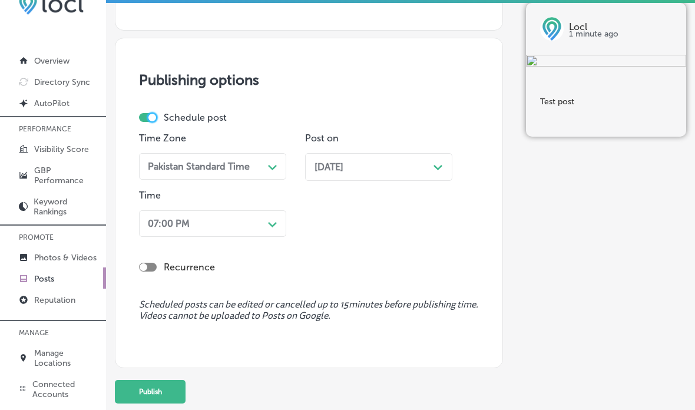
checkbox input "false"
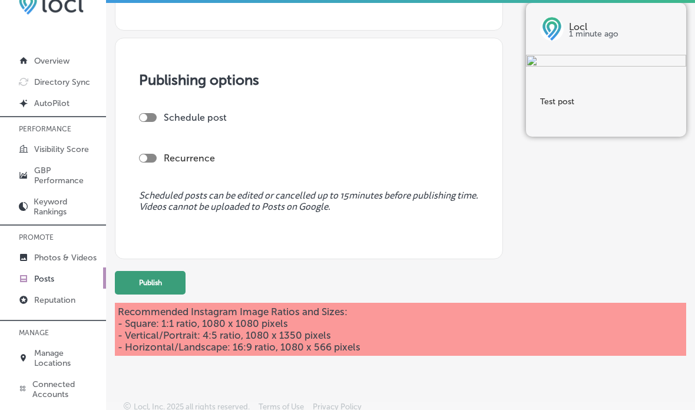
click at [158, 277] on button "Publish" at bounding box center [150, 283] width 71 height 24
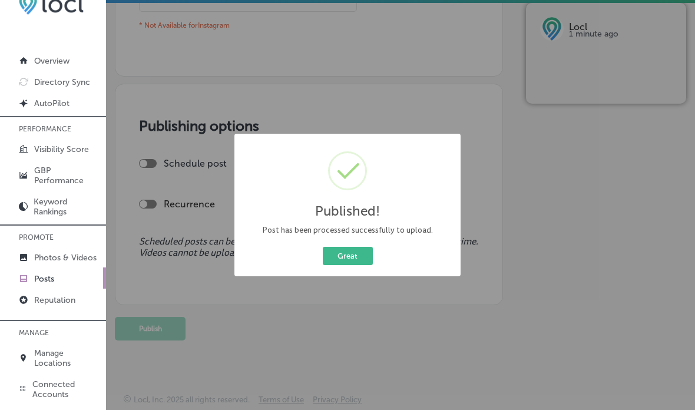
scroll to position [878, 0]
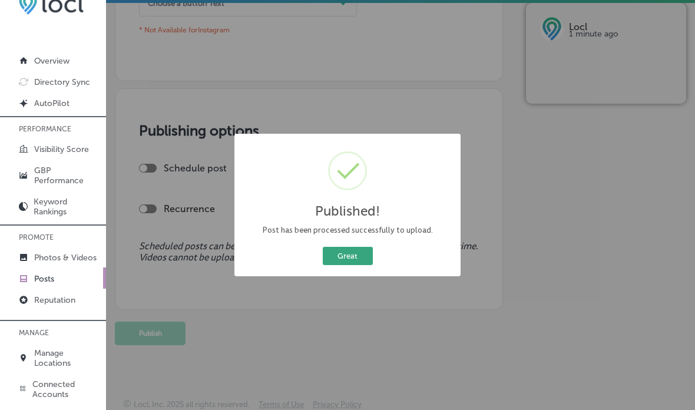
click at [342, 258] on button "Great" at bounding box center [348, 256] width 50 height 18
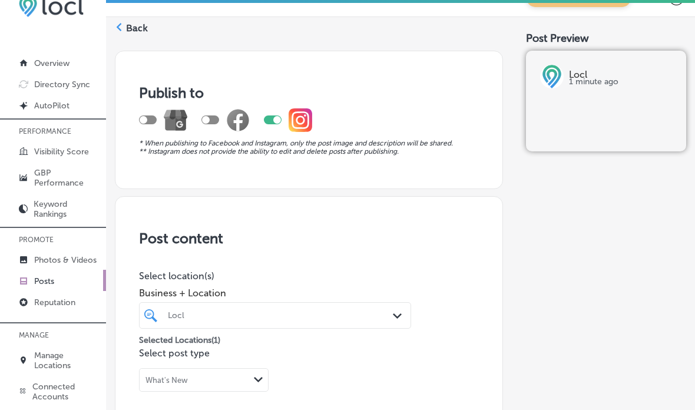
scroll to position [0, 0]
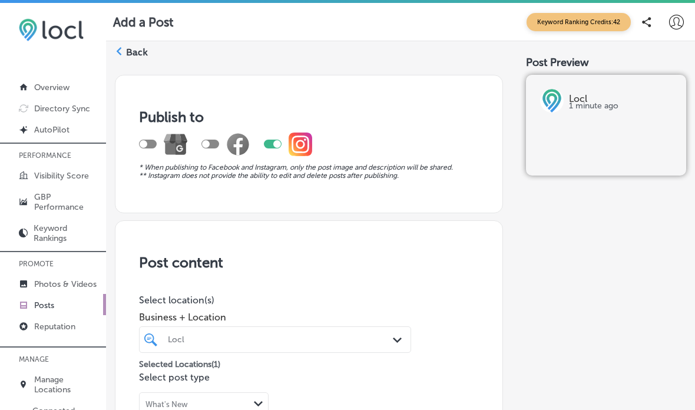
click at [120, 48] on polygon at bounding box center [119, 51] width 5 height 8
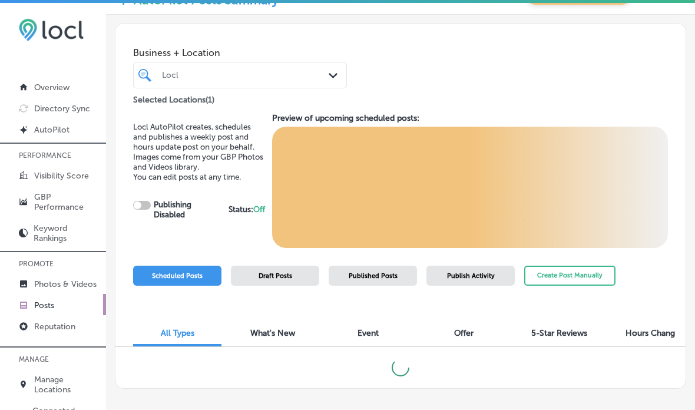
checkbox input "true"
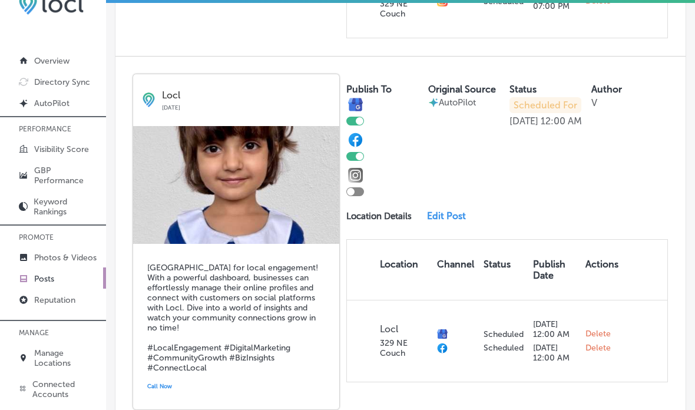
scroll to position [626, 0]
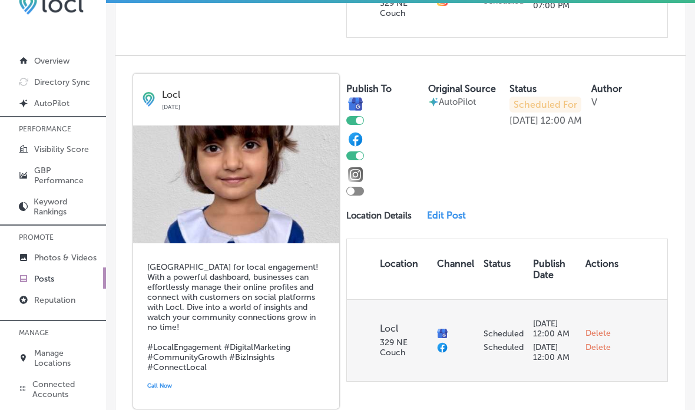
click at [598, 342] on span "Delete" at bounding box center [597, 347] width 25 height 11
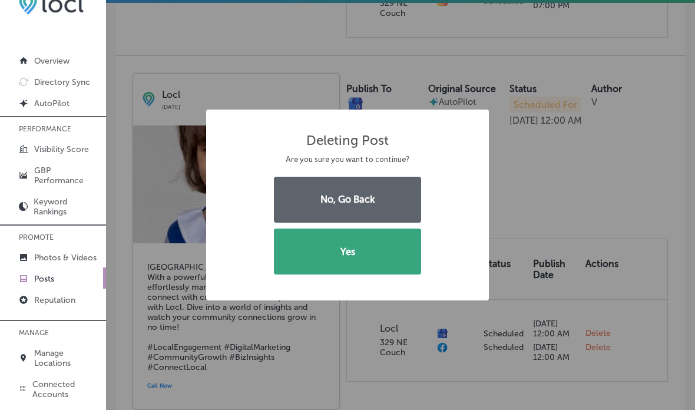
click at [380, 258] on button "Yes" at bounding box center [347, 251] width 147 height 46
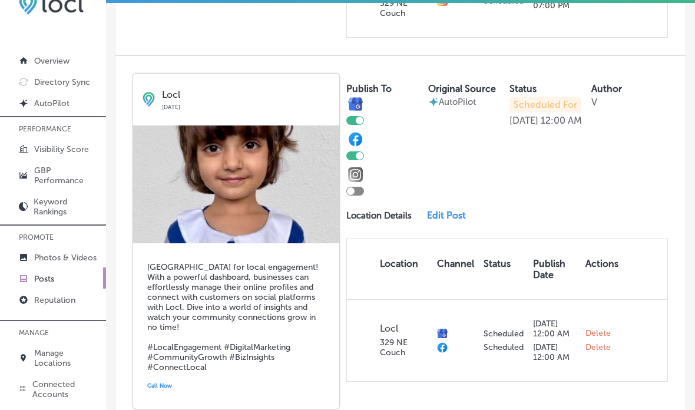
checkbox input "false"
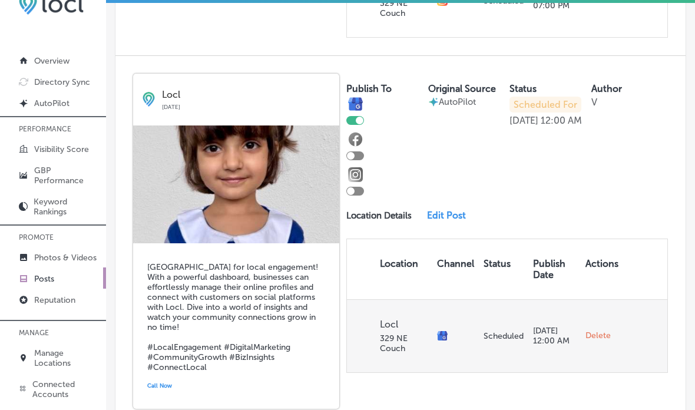
click at [603, 330] on span "Delete" at bounding box center [597, 335] width 25 height 11
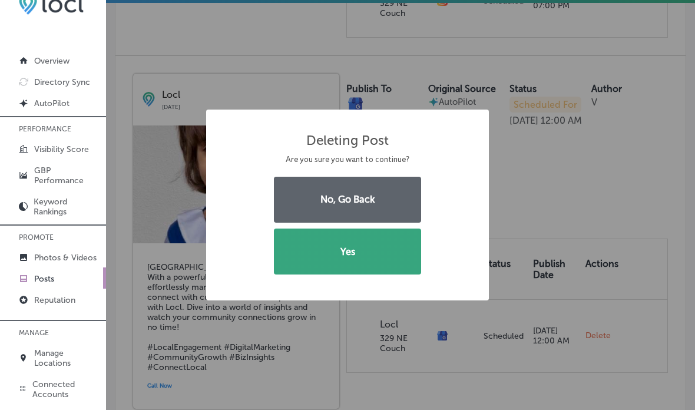
click at [381, 248] on button "Yes" at bounding box center [347, 251] width 147 height 46
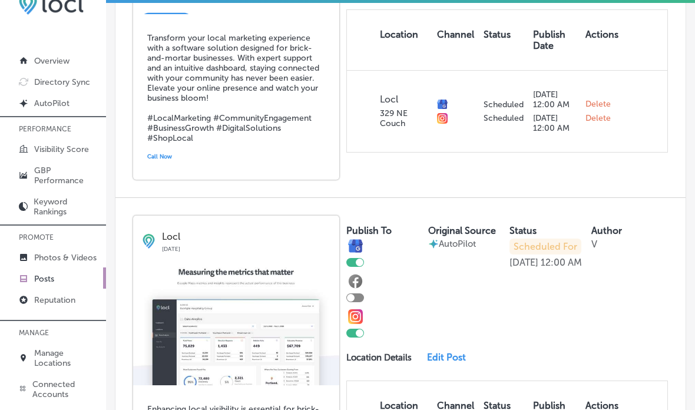
scroll to position [0, 0]
